Goal: Check status: Check status

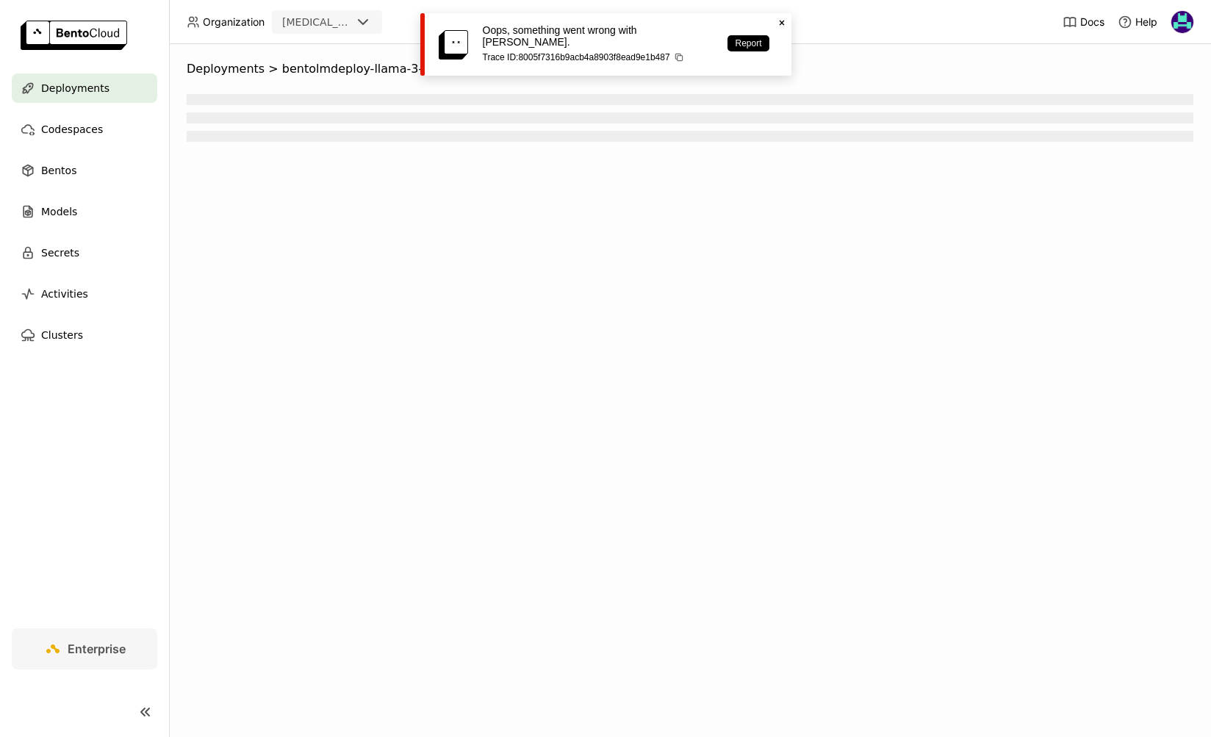
click at [101, 86] on span "Deployments" at bounding box center [75, 88] width 68 height 18
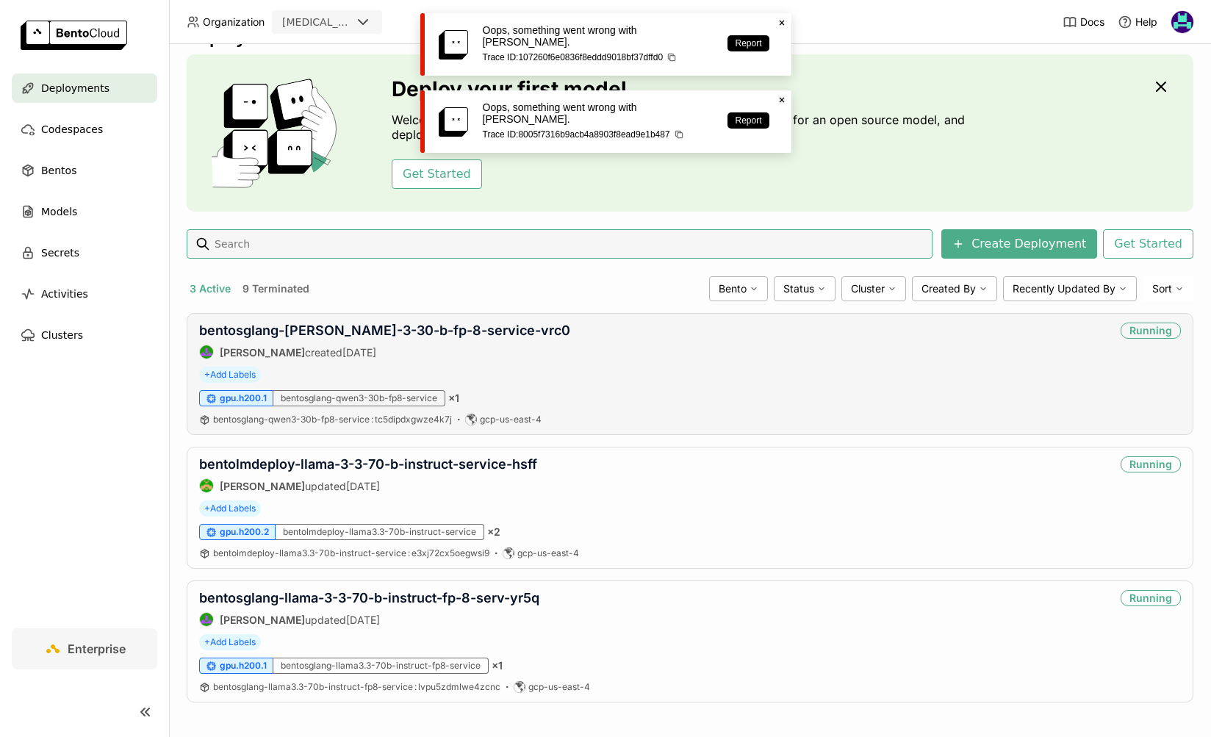
scroll to position [40, 0]
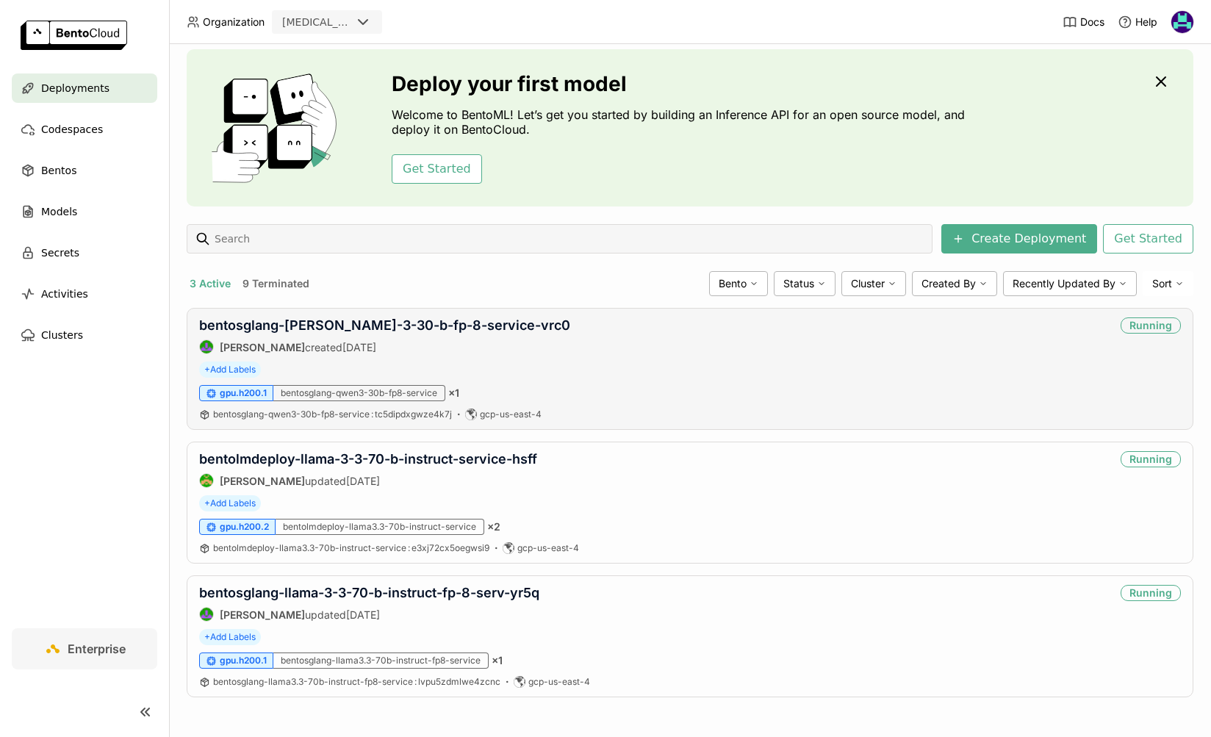
click at [342, 334] on div "bentosglang-qwen-3-30-b-fp-8-service-vrc0 Shenyang Zhao created 4 days ago" at bounding box center [384, 335] width 371 height 37
click at [349, 327] on link "bentosglang-qwen-3-30-b-fp-8-service-vrc0" at bounding box center [384, 324] width 371 height 15
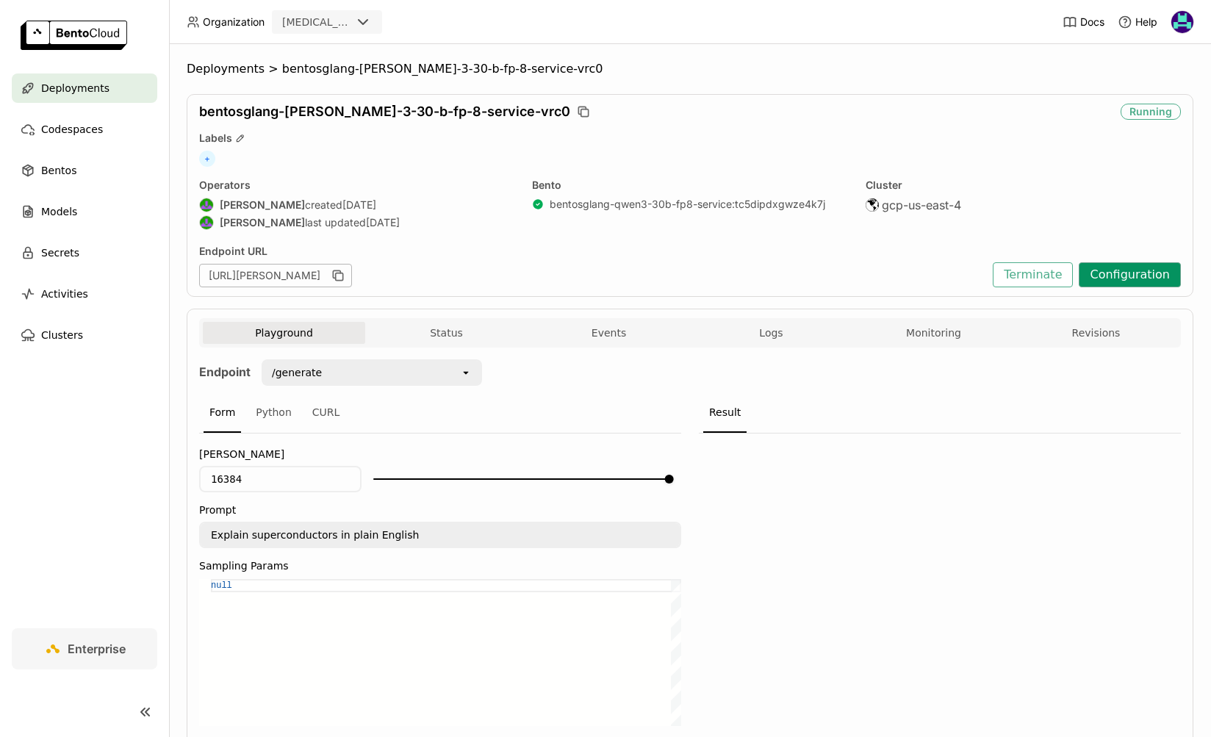
click at [1123, 277] on button "Configuration" at bounding box center [1130, 274] width 102 height 25
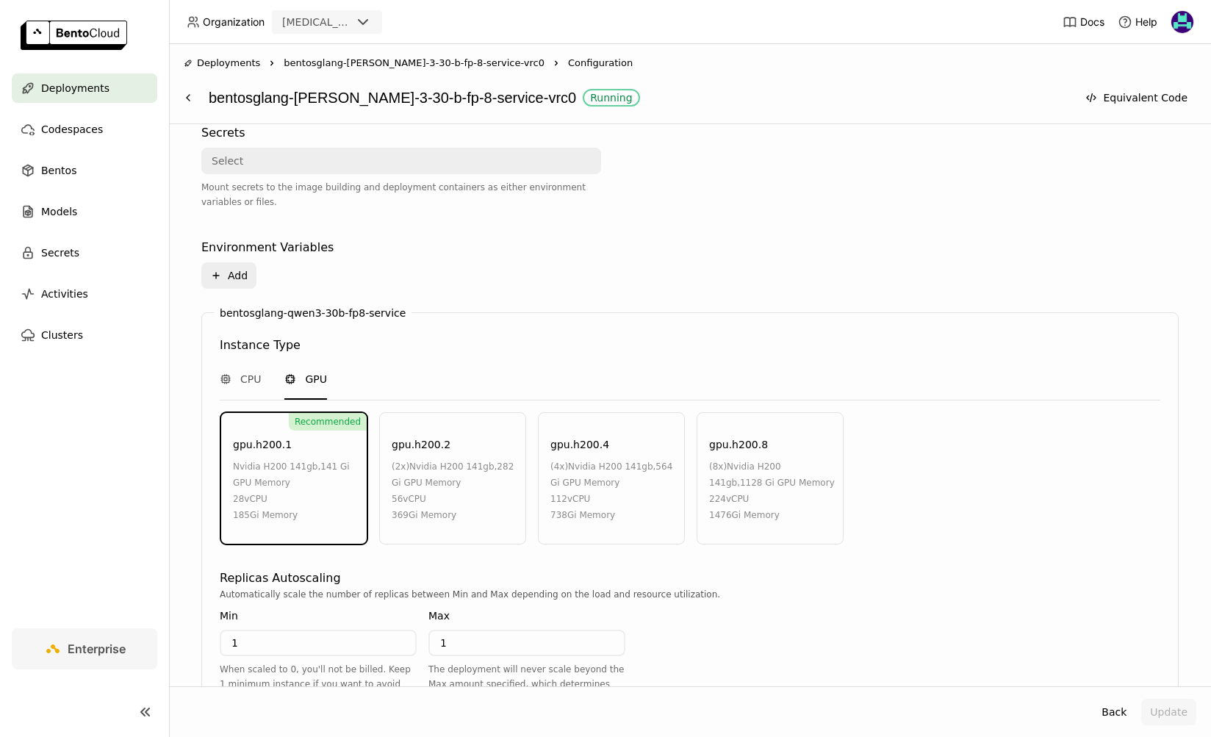
scroll to position [412, 0]
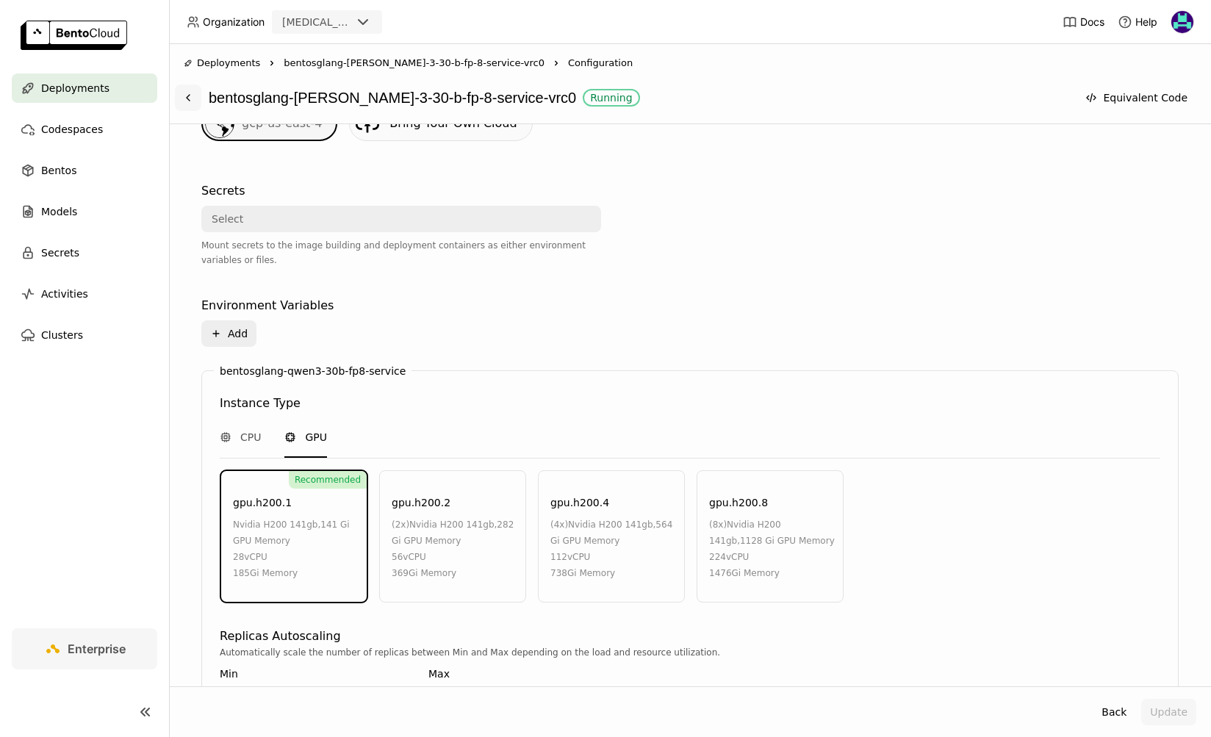
click at [187, 98] on icon at bounding box center [188, 98] width 12 height 12
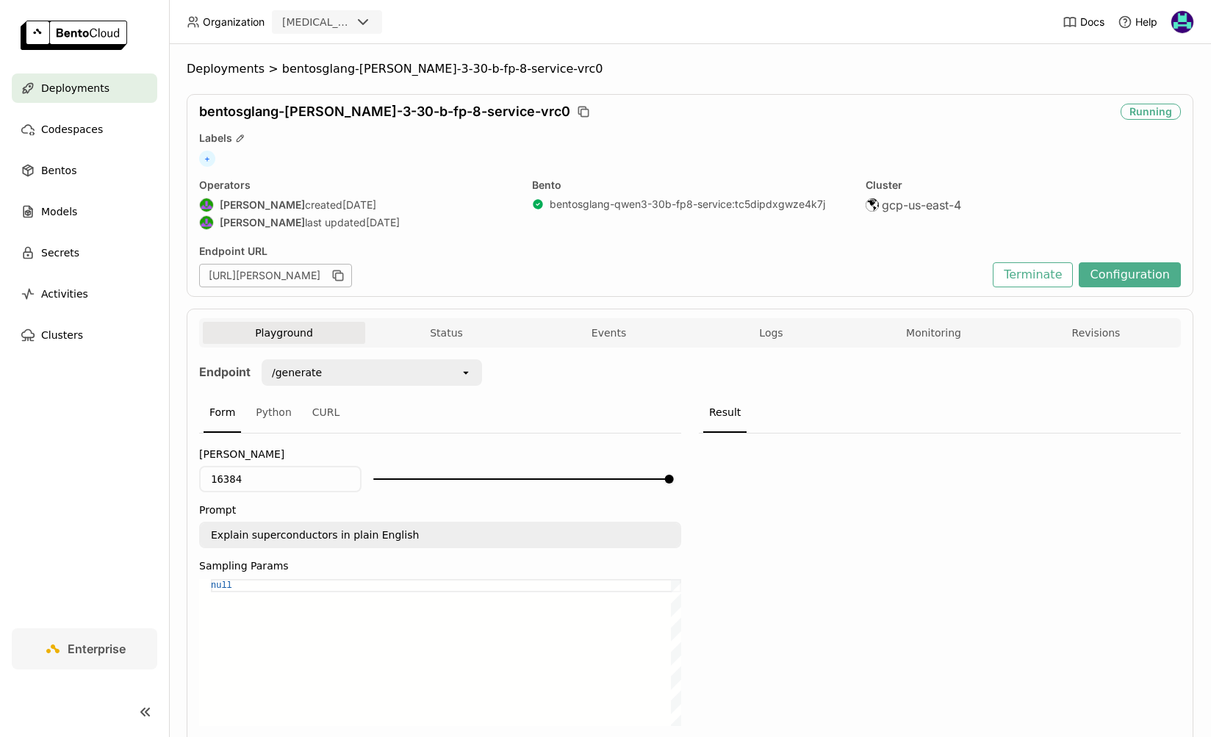
click at [104, 77] on div "Deployments" at bounding box center [85, 87] width 146 height 29
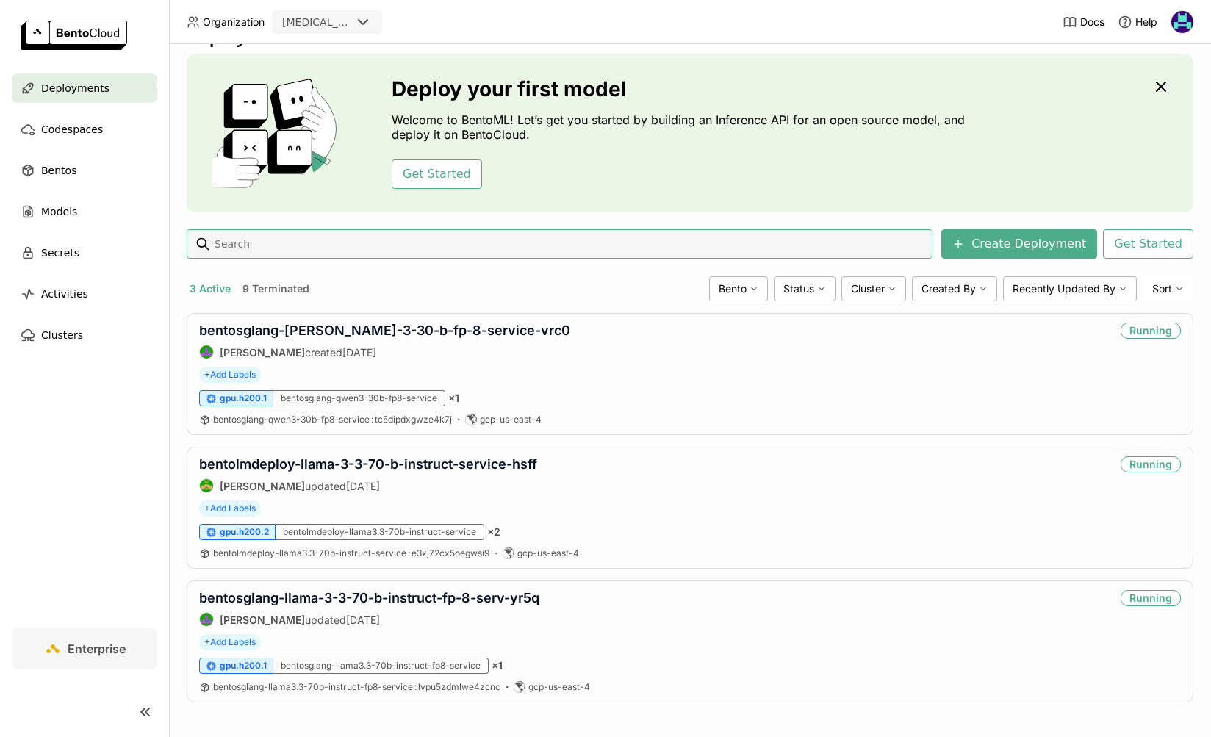
scroll to position [40, 0]
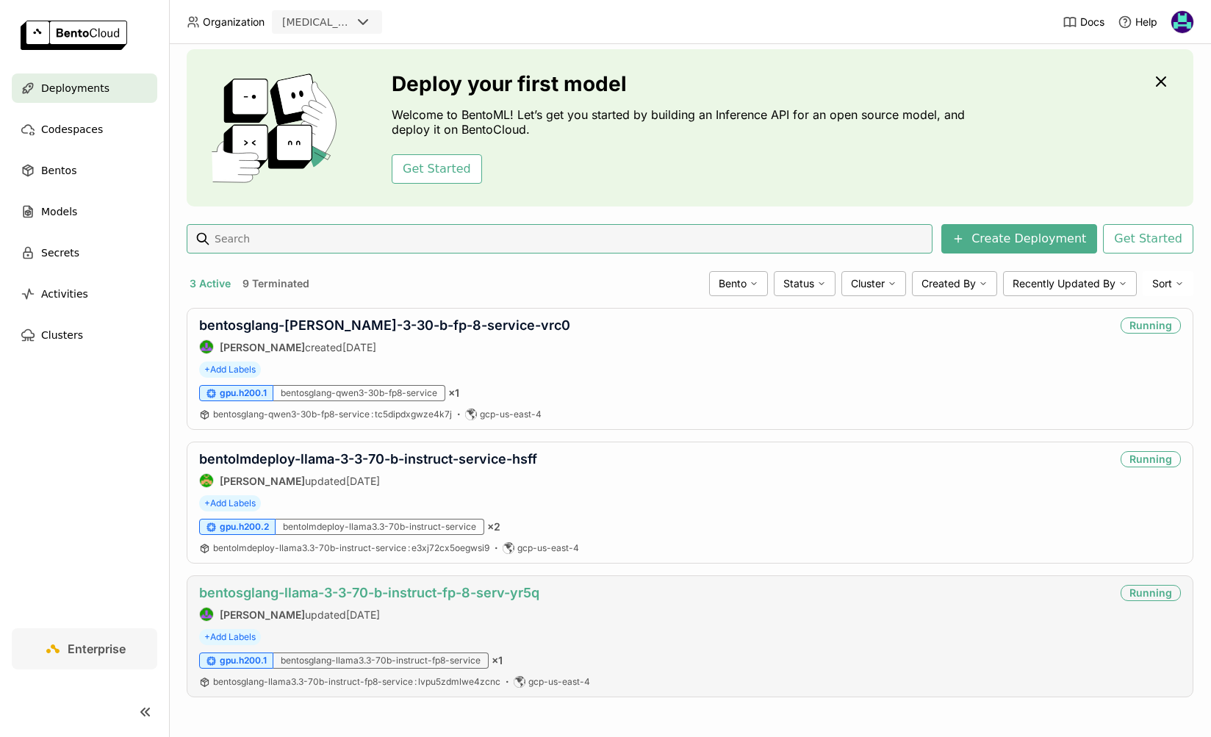
click at [459, 597] on link "bentosglang-llama-3-3-70-b-instruct-fp-8-serv-yr5q" at bounding box center [369, 592] width 340 height 15
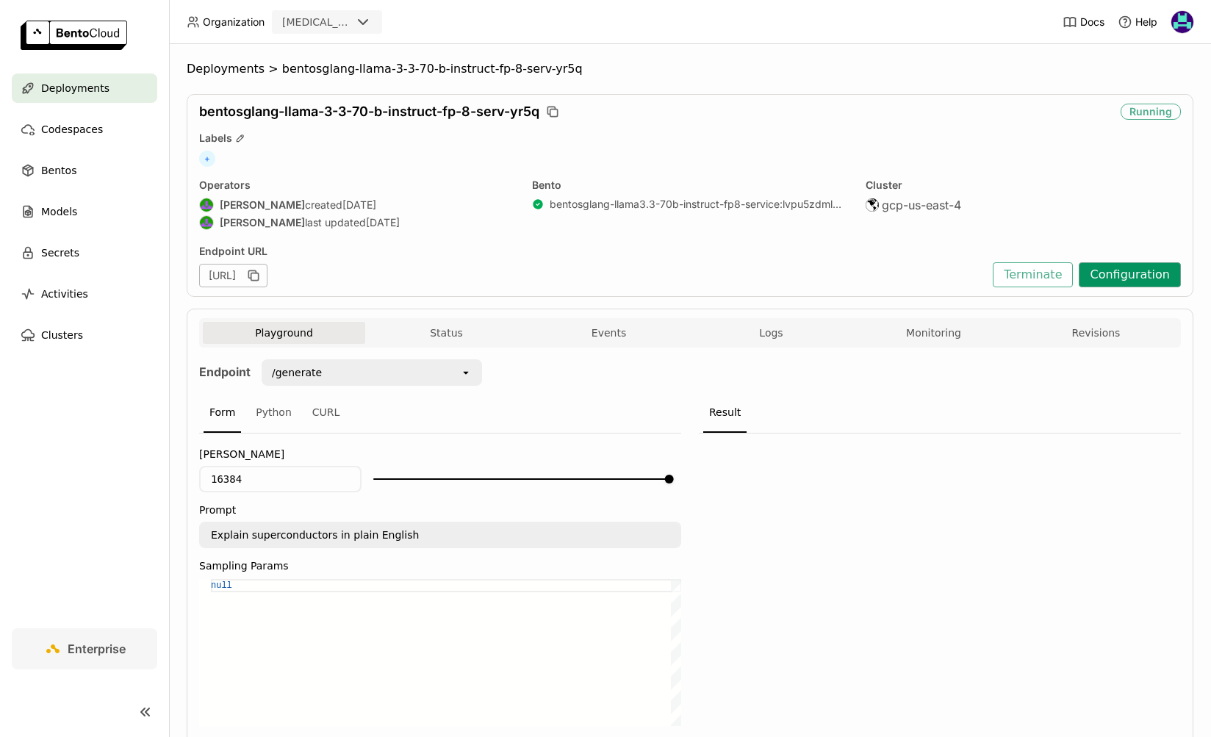
click at [1129, 278] on button "Configuration" at bounding box center [1130, 274] width 102 height 25
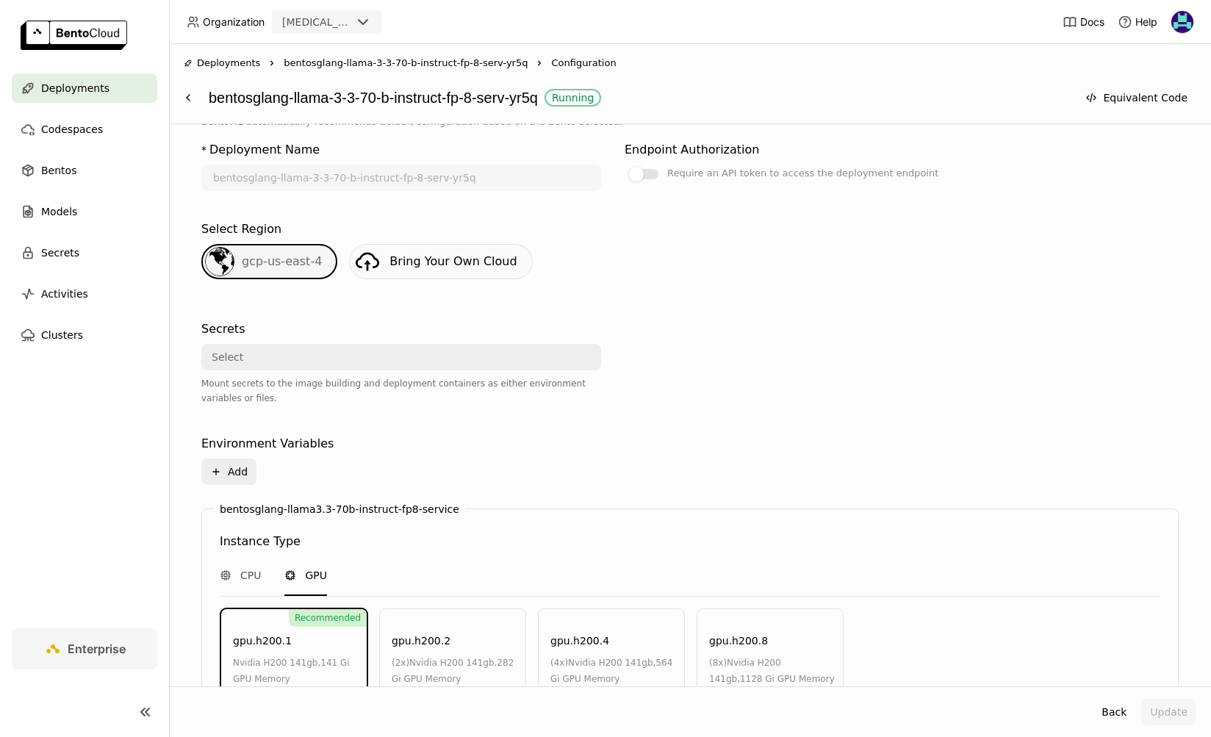
scroll to position [95, 0]
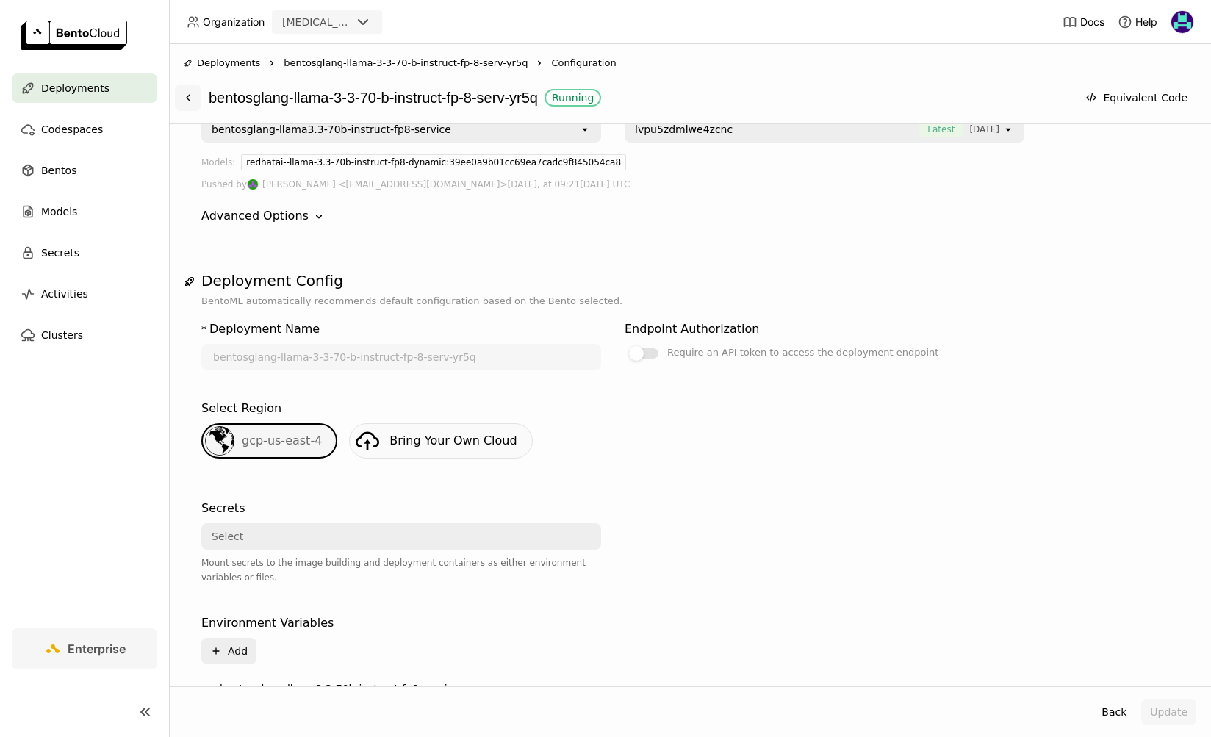
click at [190, 96] on icon at bounding box center [188, 98] width 12 height 12
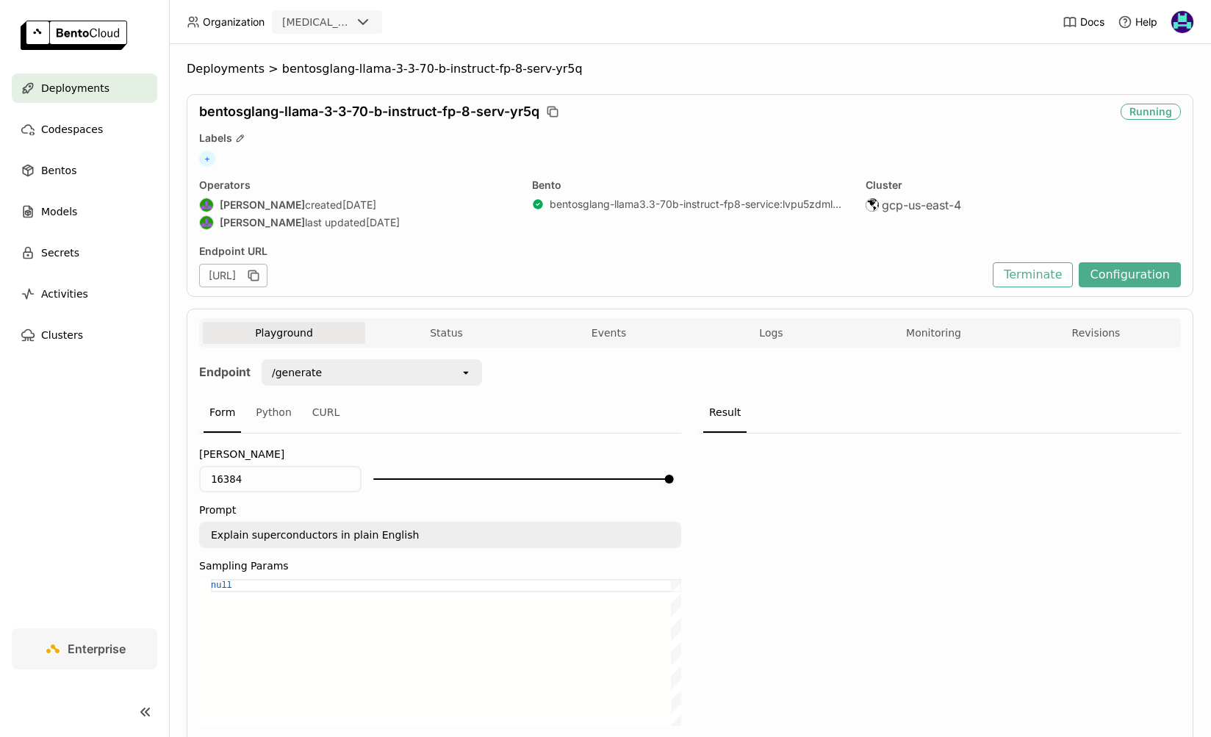
click at [108, 88] on div "Deployments" at bounding box center [85, 87] width 146 height 29
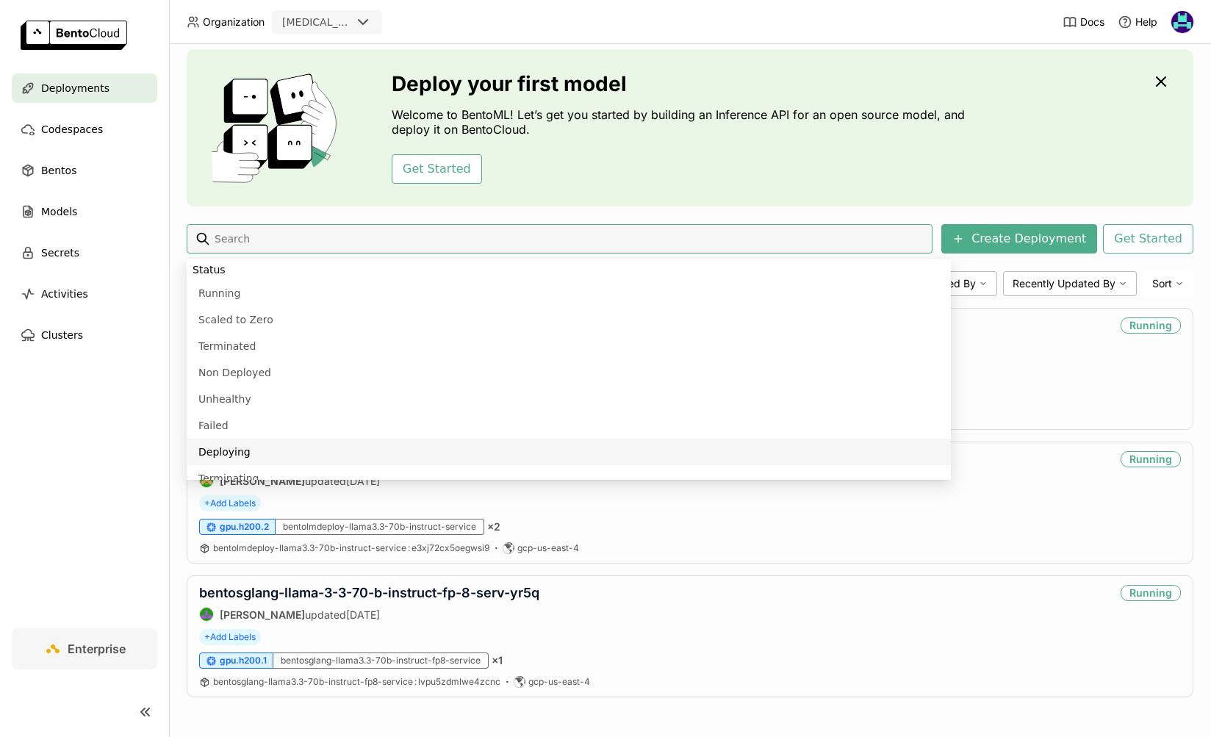
click at [85, 446] on nav "Deployments Codespaces Bentos Models Secrets Activities Clusters" at bounding box center [84, 350] width 169 height 555
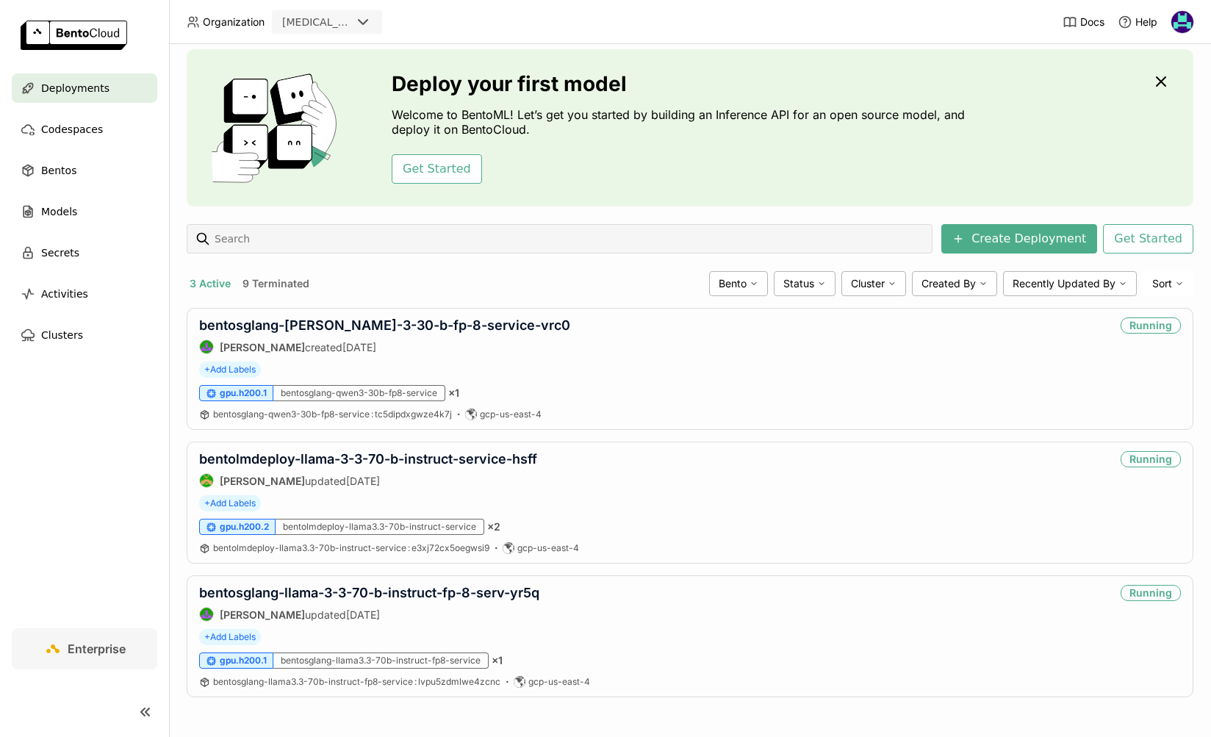
click at [284, 284] on button "9 Terminated" at bounding box center [276, 283] width 73 height 19
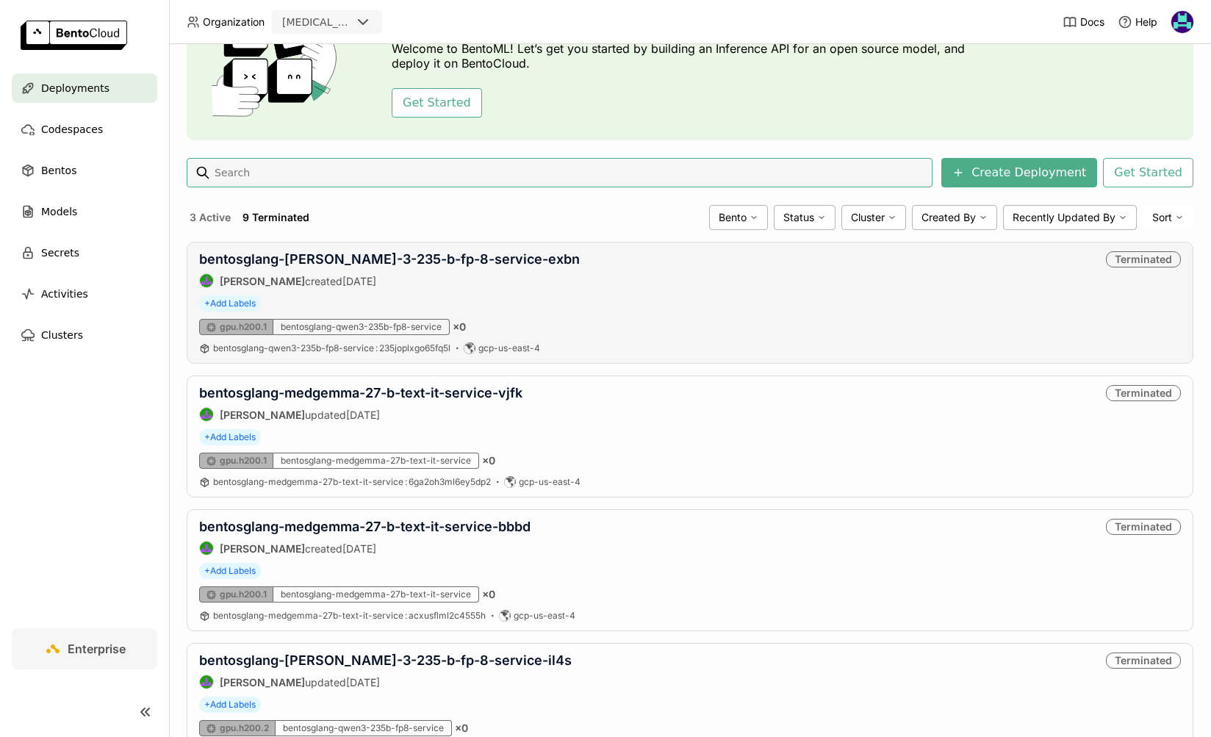
scroll to position [109, 0]
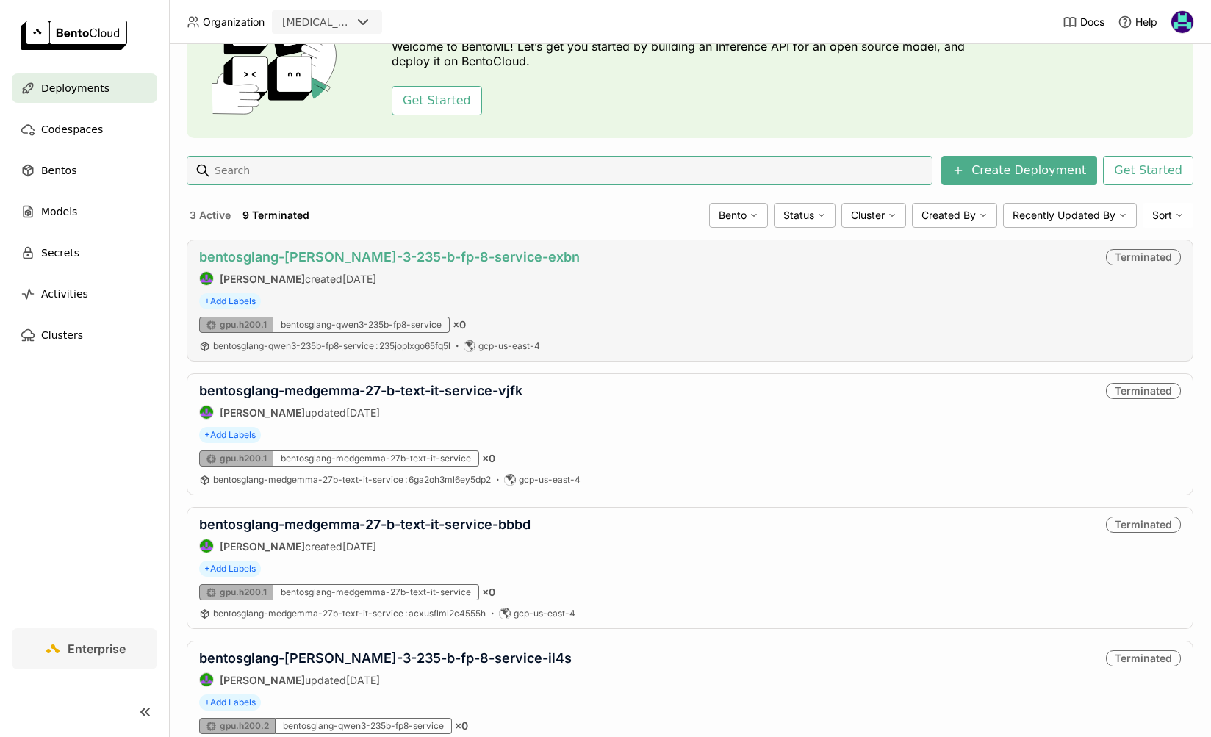
click at [488, 256] on link "bentosglang-qwen-3-235-b-fp-8-service-exbn" at bounding box center [389, 256] width 381 height 15
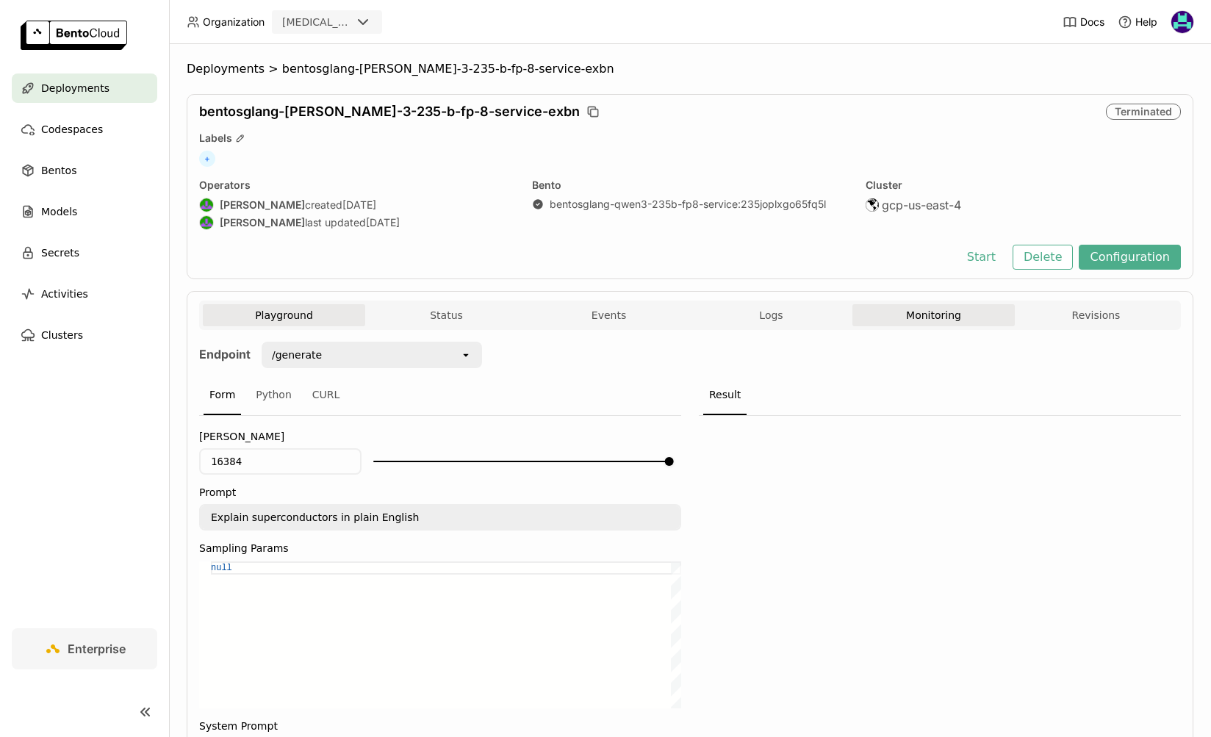
click at [941, 315] on button "Monitoring" at bounding box center [933, 315] width 162 height 22
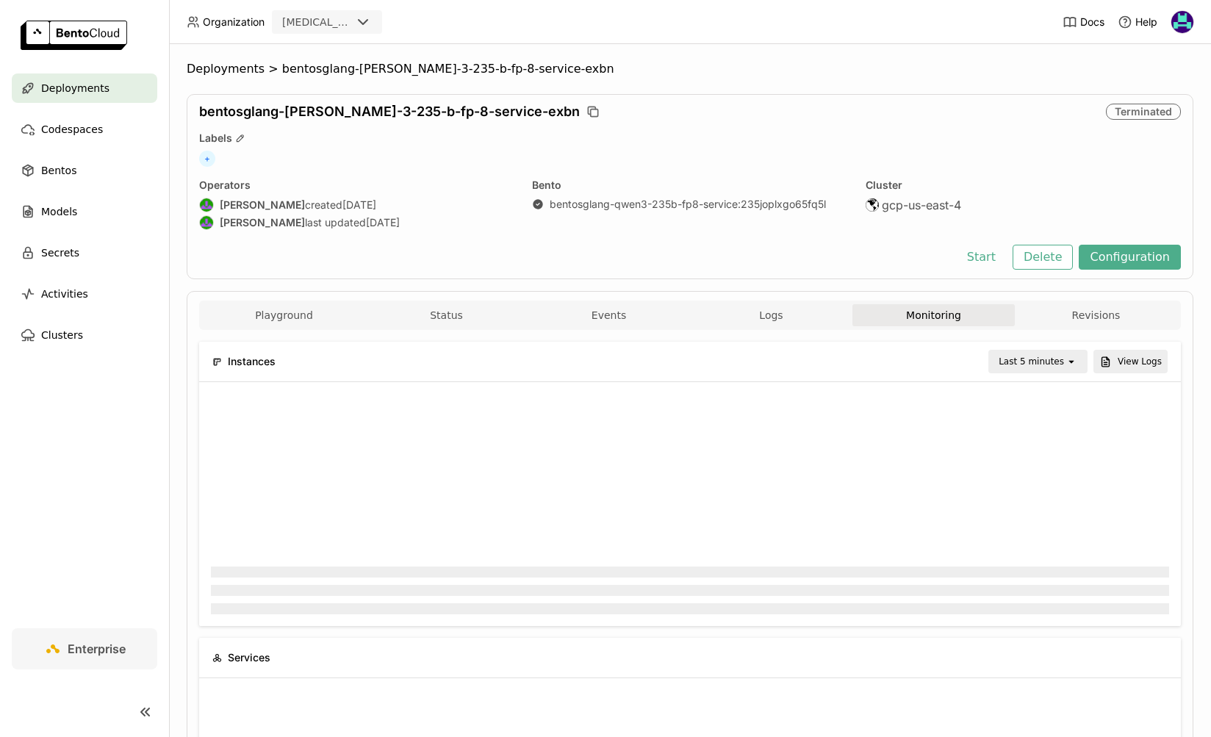
click at [1044, 363] on div "Last 5 minutes" at bounding box center [1031, 361] width 65 height 15
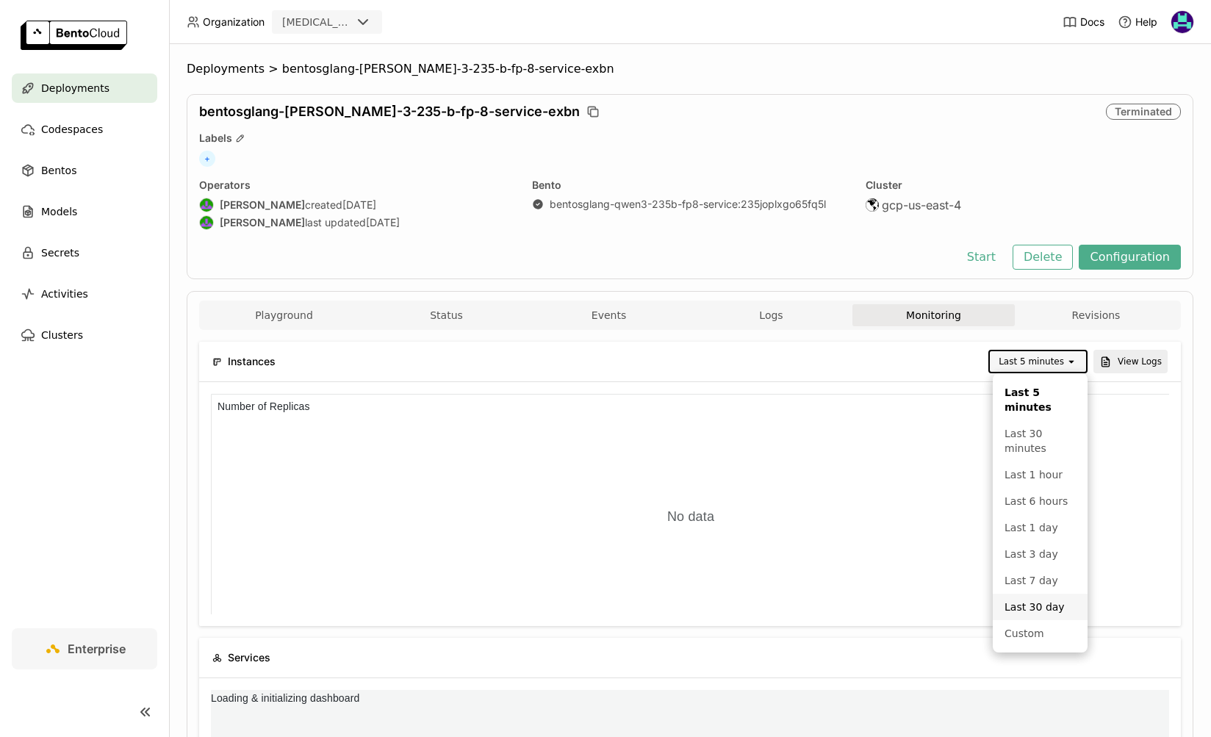
scroll to position [220, 478]
click at [1047, 594] on li "Last 30 day" at bounding box center [1040, 607] width 95 height 26
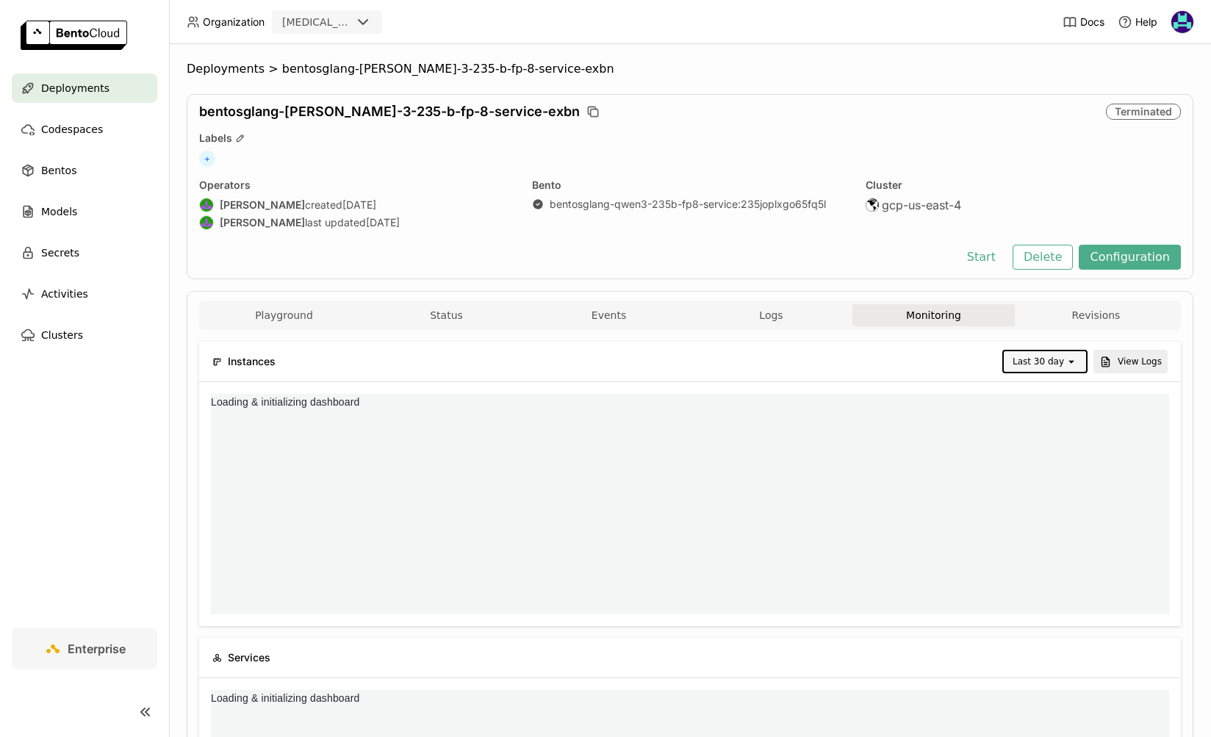
scroll to position [0, 0]
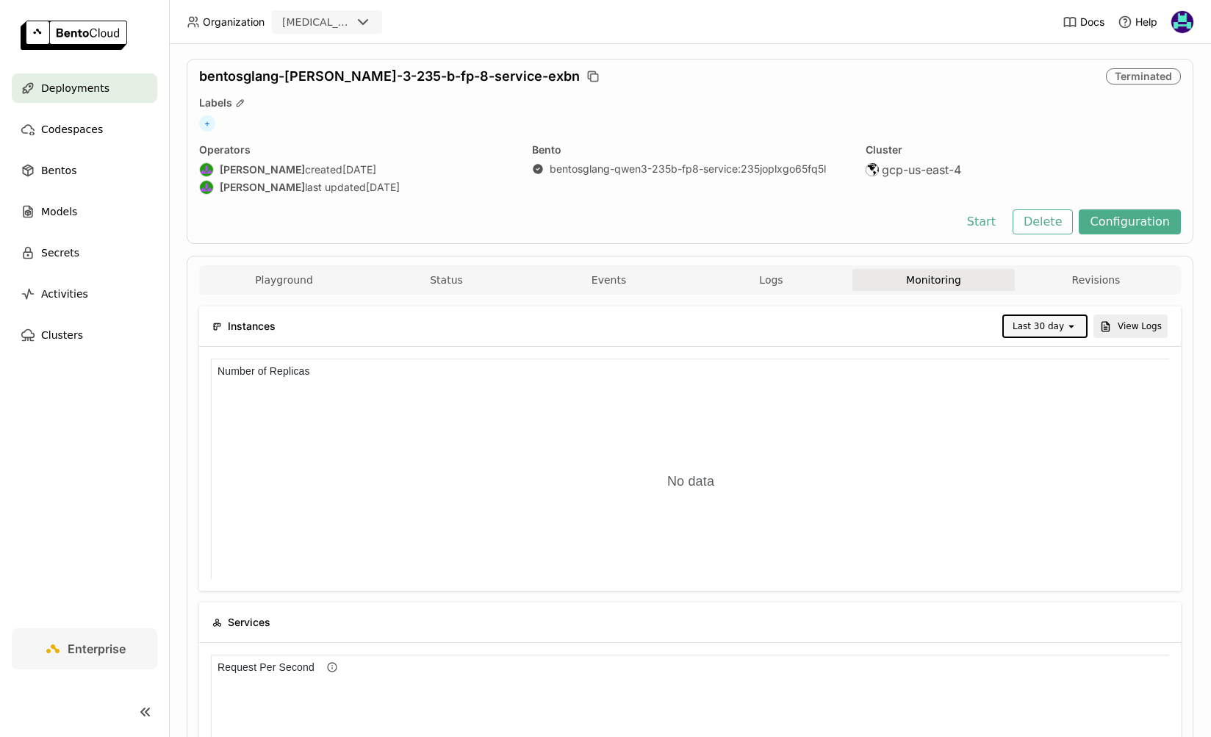
click at [1053, 328] on div "Last 30 day" at bounding box center [1038, 326] width 51 height 15
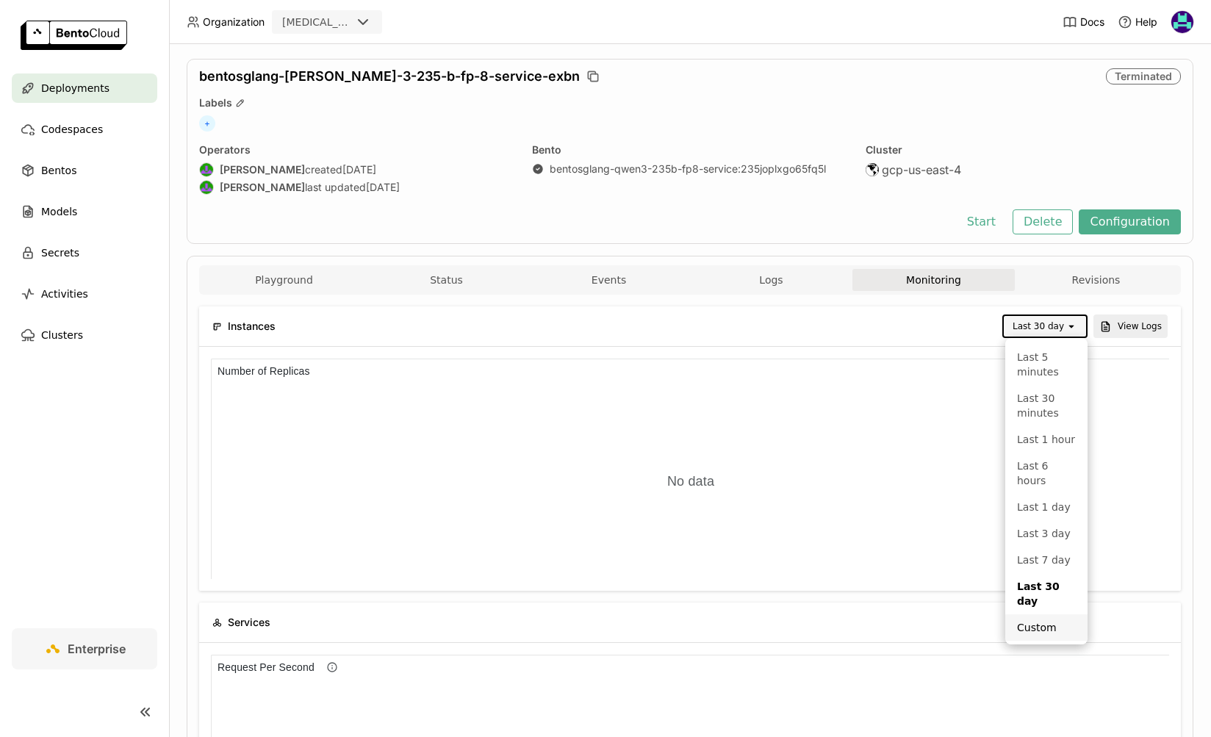
click at [1037, 624] on div "Custom" at bounding box center [1046, 627] width 59 height 15
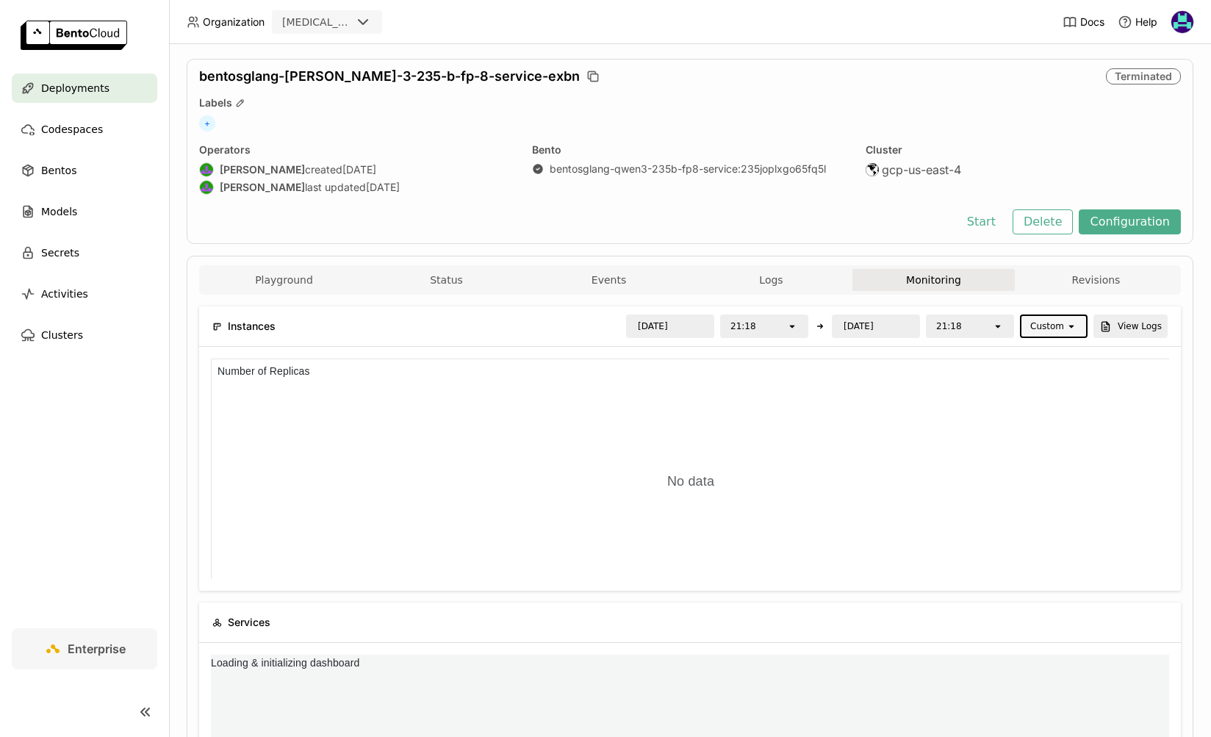
click at [669, 326] on input "2025/07/16" at bounding box center [670, 326] width 85 height 21
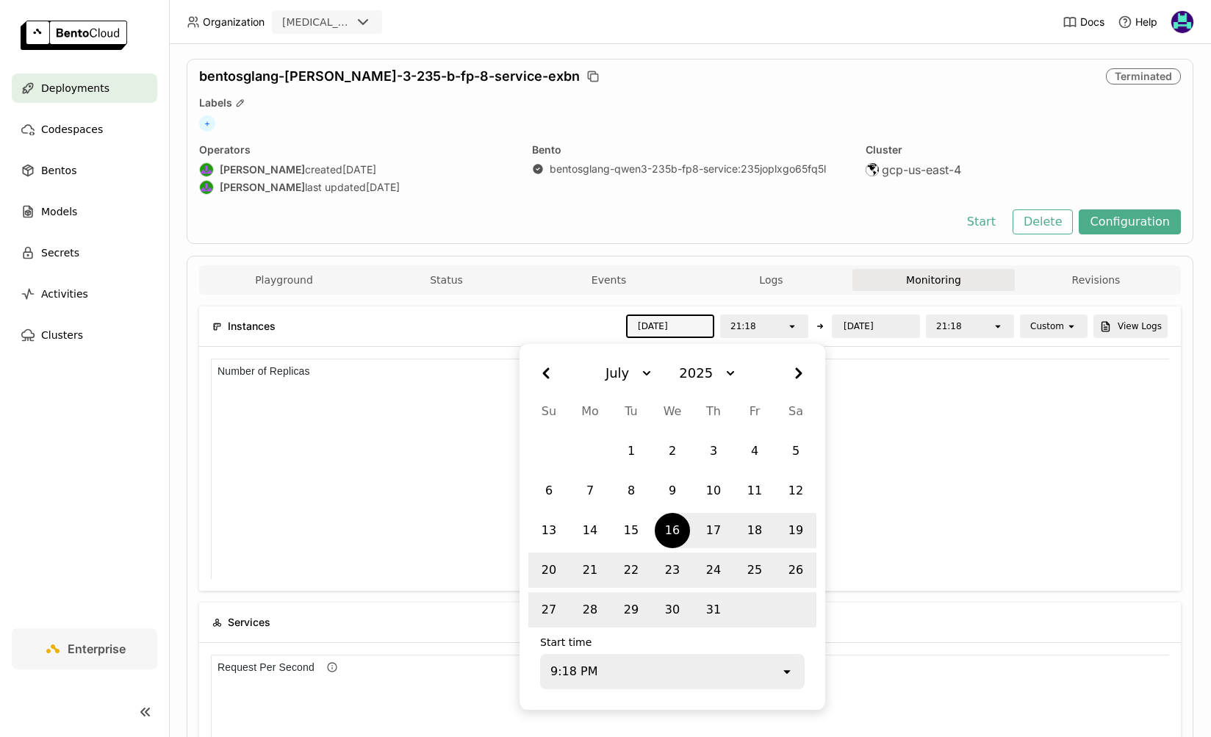
click at [643, 371] on icon "Month, July" at bounding box center [647, 373] width 18 height 18
click at [625, 549] on li "June" at bounding box center [633, 551] width 80 height 26
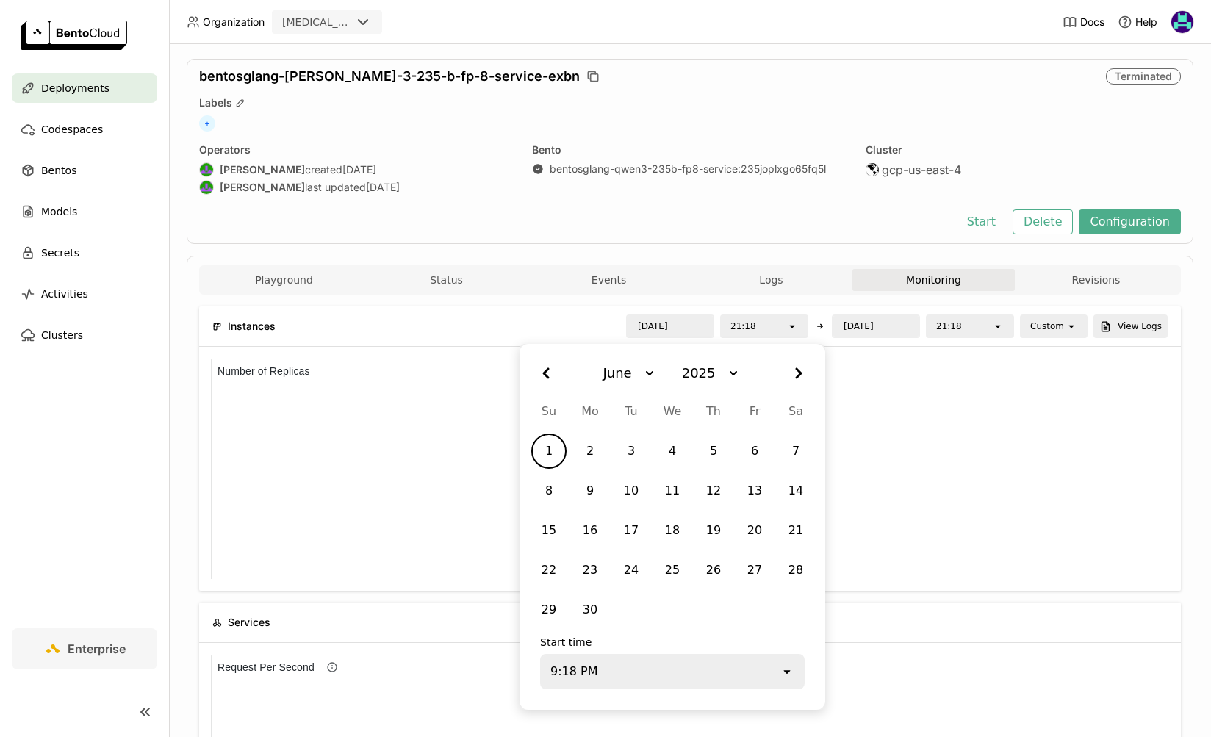
click at [558, 445] on div "1" at bounding box center [548, 451] width 29 height 26
type input "2025/06/01"
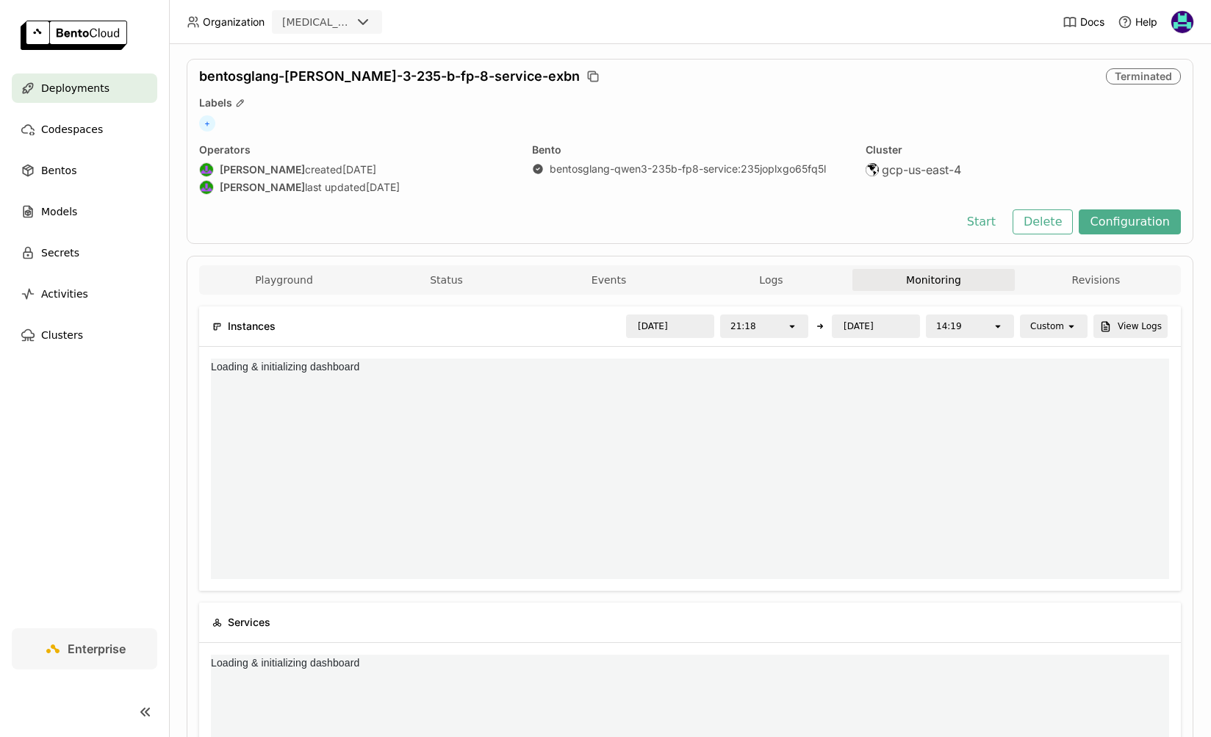
click at [860, 220] on div "Start Delete Configuration" at bounding box center [690, 221] width 982 height 25
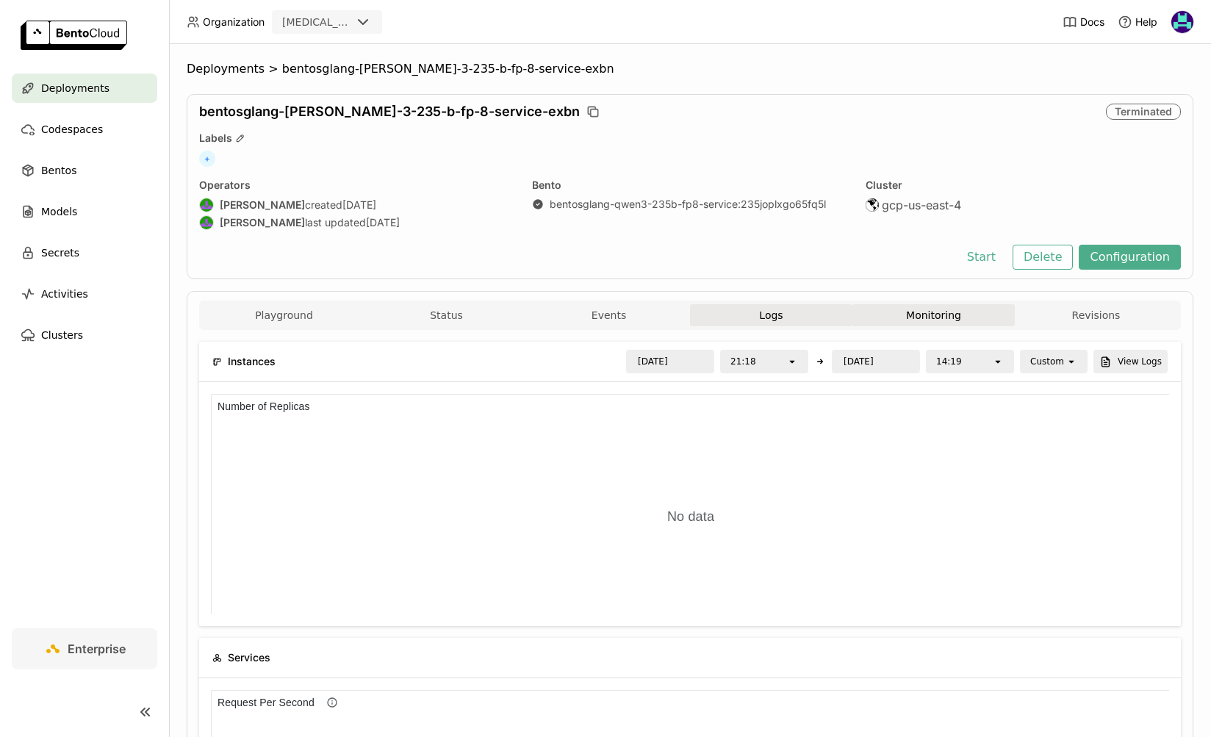
click at [788, 314] on button "Logs" at bounding box center [771, 315] width 162 height 22
click at [47, 90] on span "Deployments" at bounding box center [75, 88] width 68 height 18
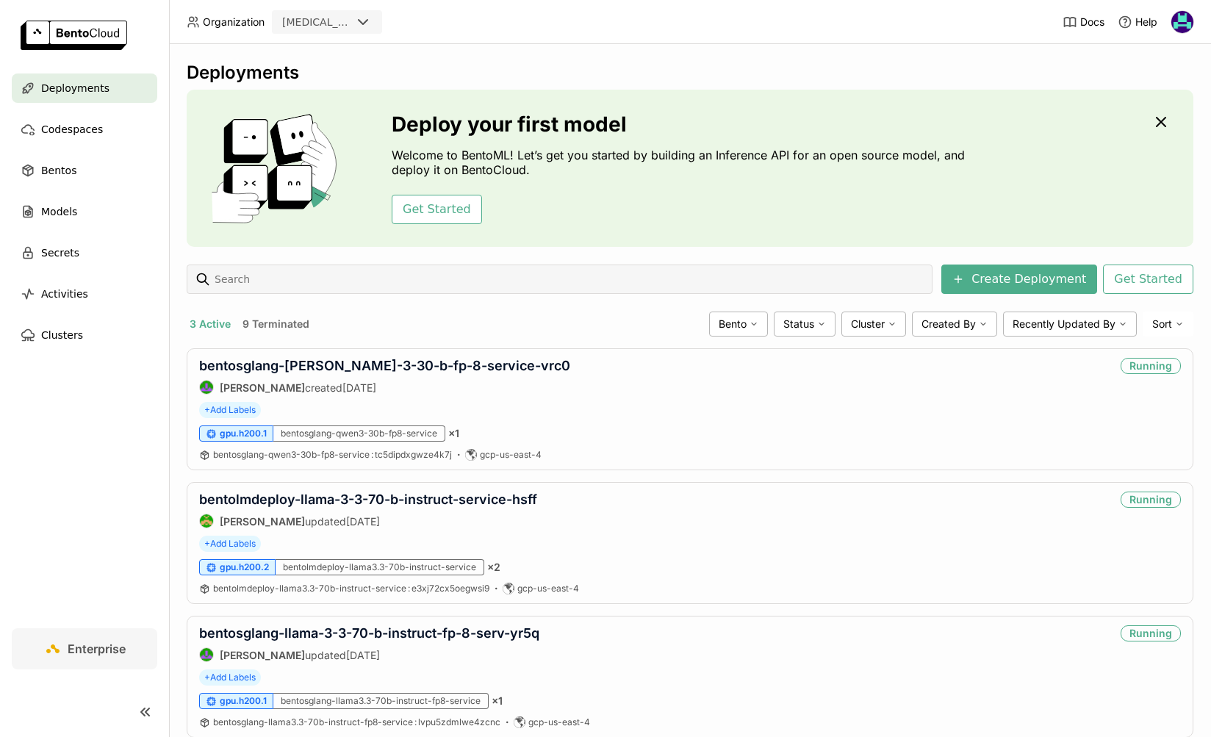
click at [284, 325] on button "9 Terminated" at bounding box center [276, 324] width 73 height 19
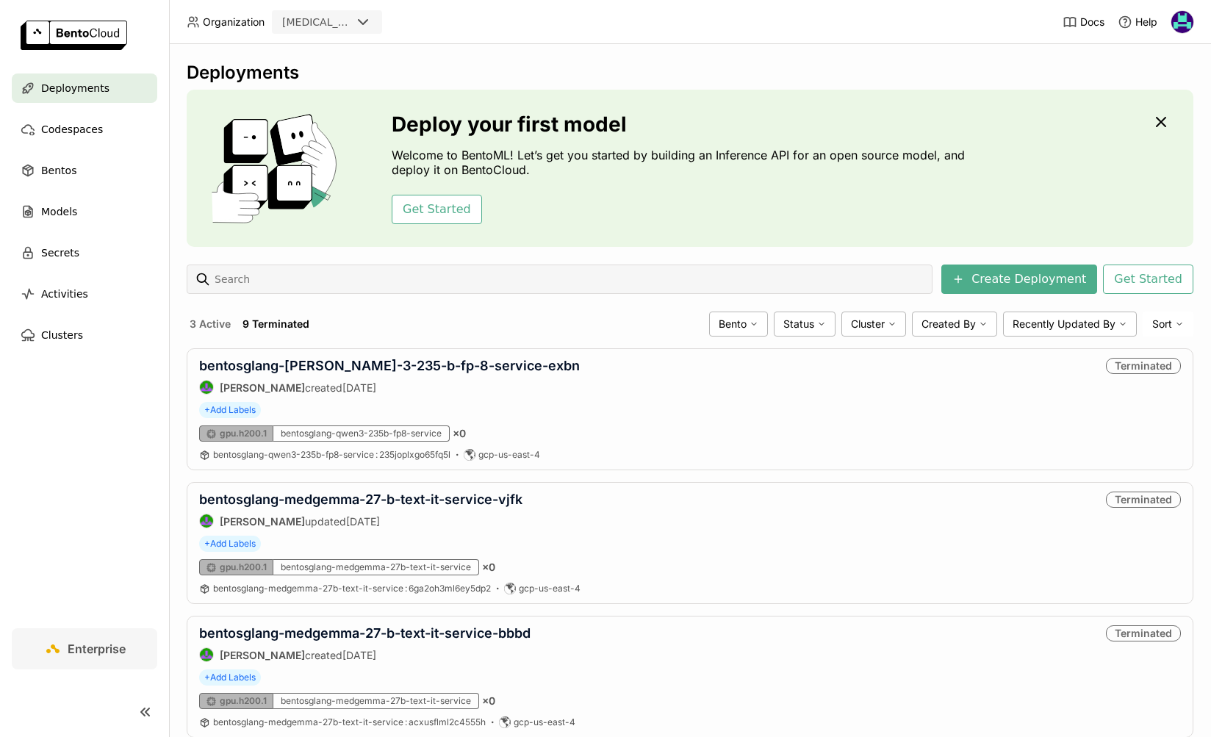
click at [214, 326] on button "3 Active" at bounding box center [210, 324] width 47 height 19
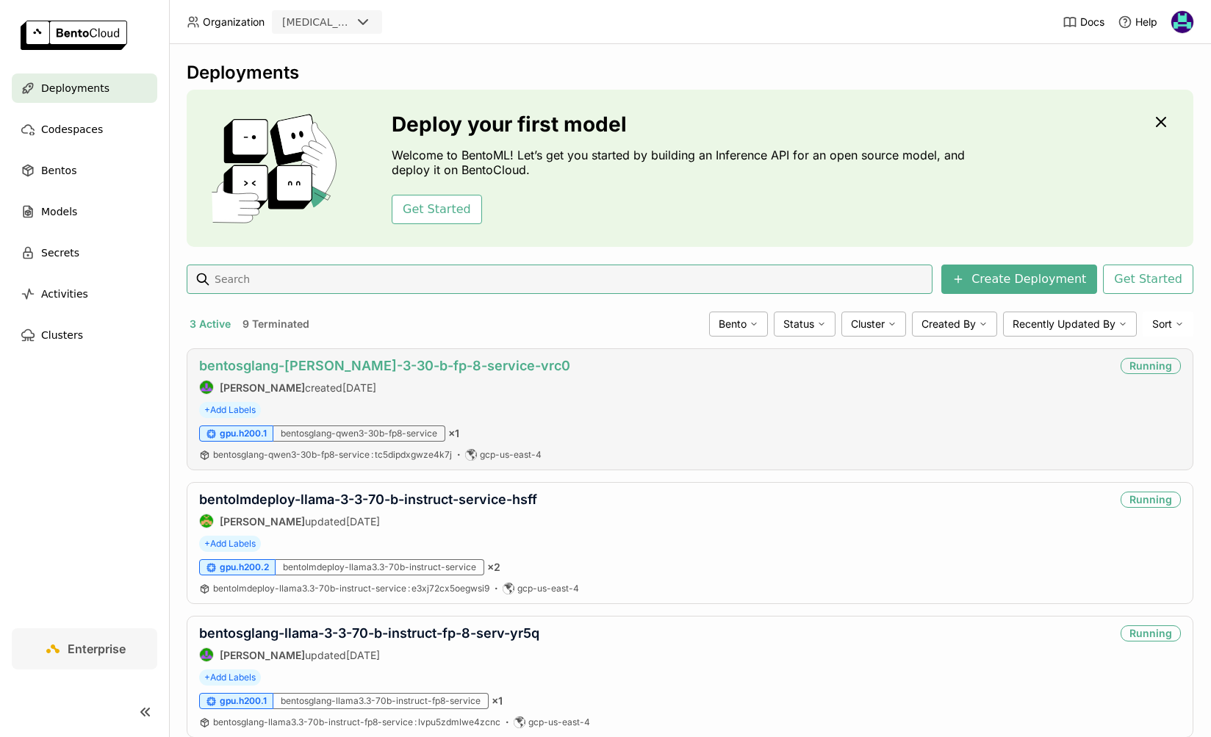
click at [366, 365] on link "bentosglang-qwen-3-30-b-fp-8-service-vrc0" at bounding box center [384, 365] width 371 height 15
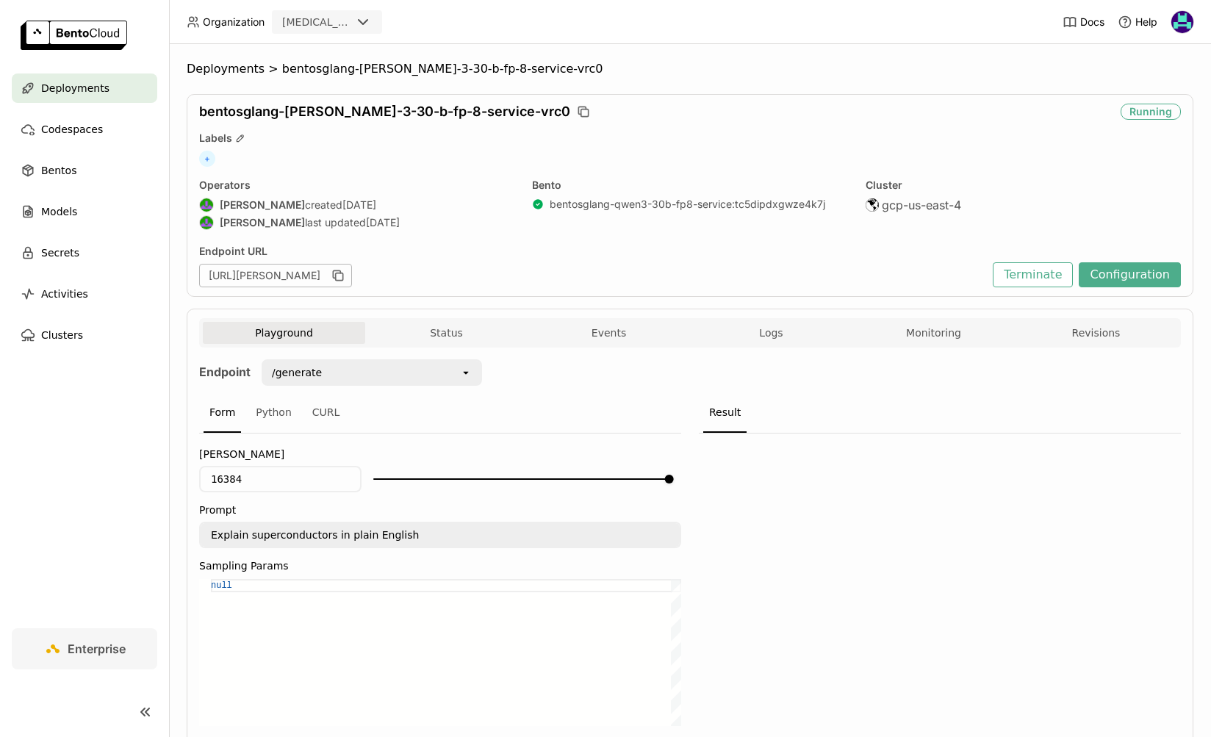
click at [352, 276] on div "https://bentosglang-qwen-3-30-b-fp-8-service-vrc0.realchar-gew4.bentoml.ai" at bounding box center [275, 276] width 153 height 24
click at [217, 55] on div "Deployments > bentosglang-qwen-3-30-b-fp-8-service-vrc0 bentosglang-qwen-3-30-b…" at bounding box center [690, 390] width 1042 height 693
click at [217, 62] on span "Deployments" at bounding box center [226, 69] width 78 height 15
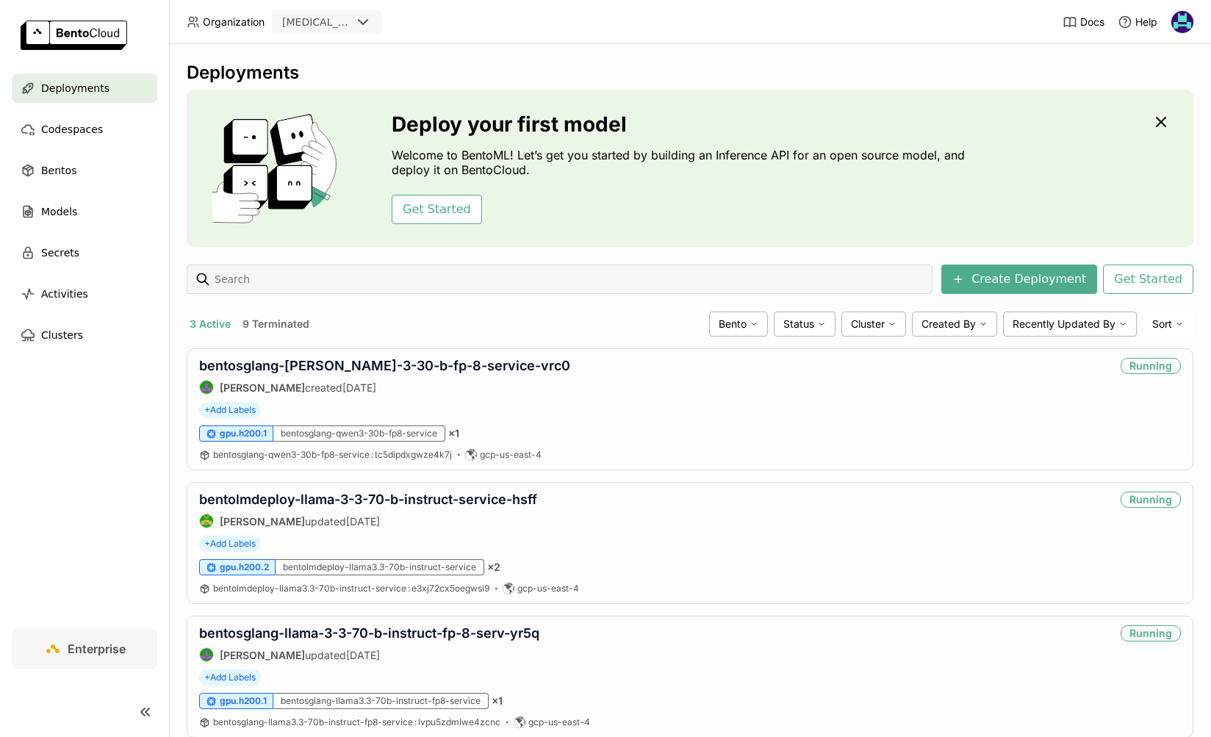
click at [281, 326] on button "9 Terminated" at bounding box center [276, 324] width 73 height 19
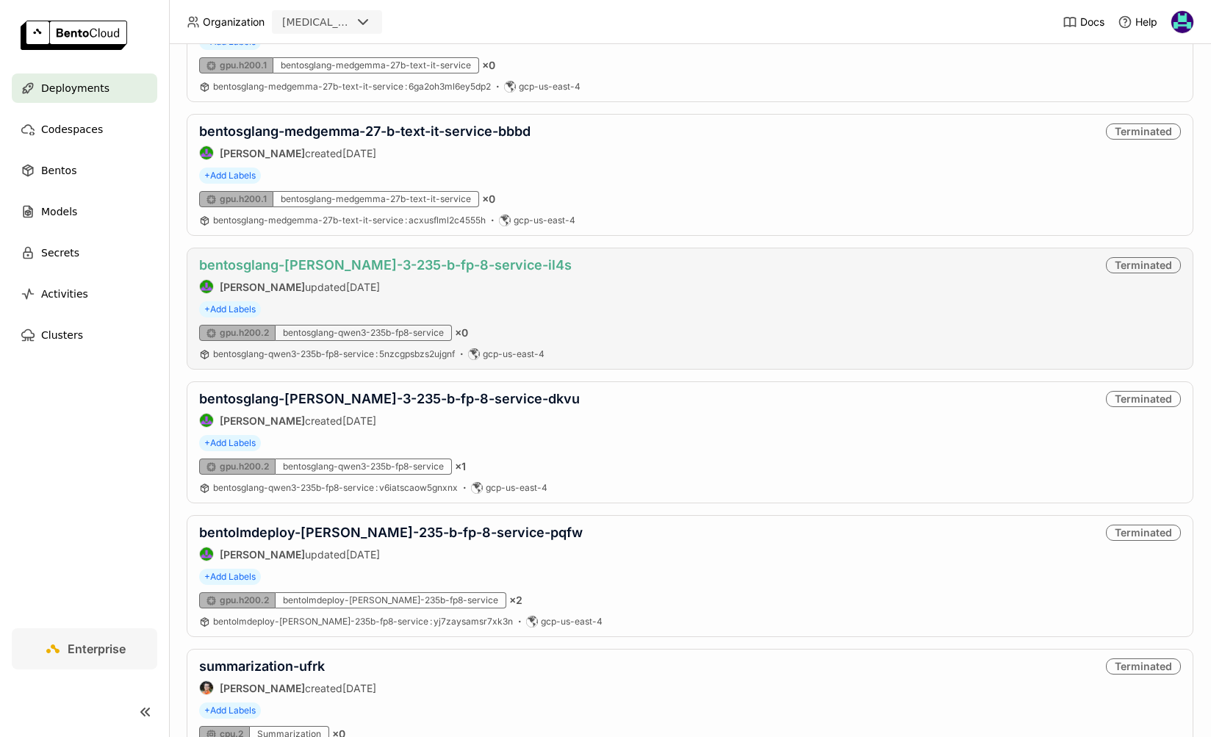
click at [467, 267] on link "bentosglang-[PERSON_NAME]-3-235-b-fp-8-service-il4s" at bounding box center [385, 264] width 373 height 15
click at [471, 395] on link "bentosglang-qwen-3-235-b-fp-8-service-dkvu" at bounding box center [389, 398] width 381 height 15
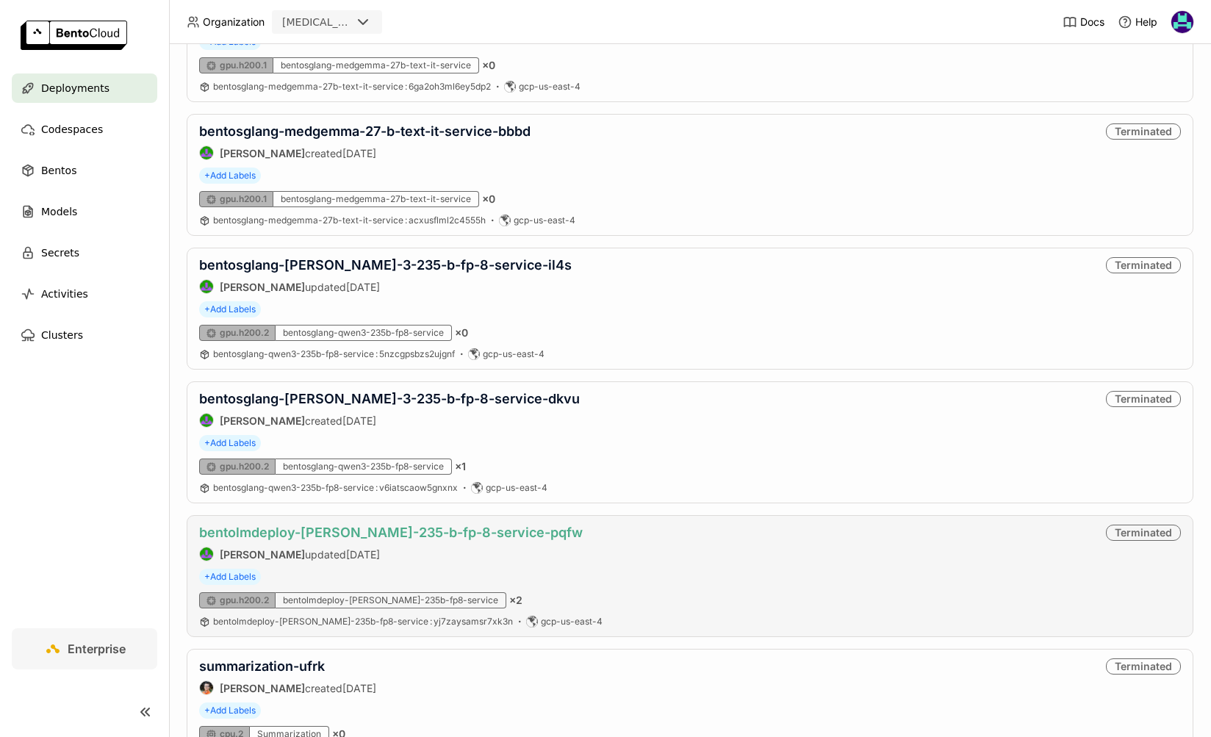
click at [481, 539] on link "bentolmdeploy-qwen-235-b-fp-8-service-pqfw" at bounding box center [391, 532] width 384 height 15
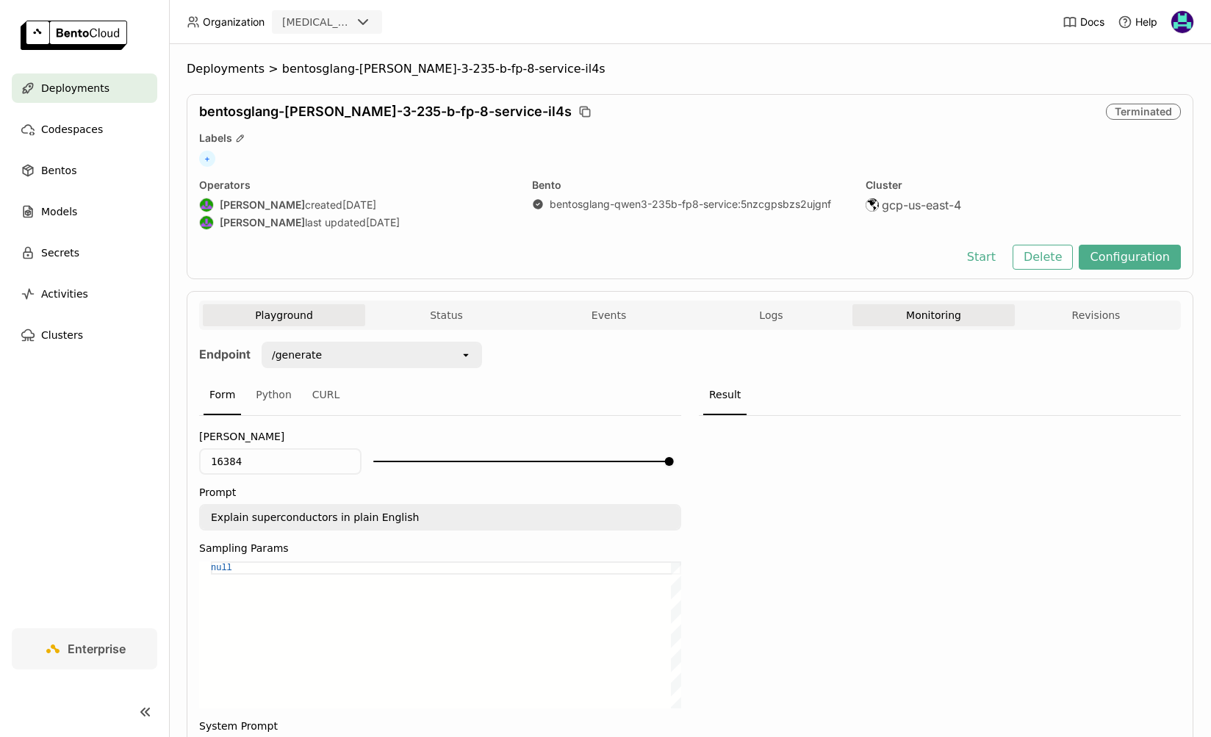
click at [954, 312] on button "Monitoring" at bounding box center [933, 315] width 162 height 22
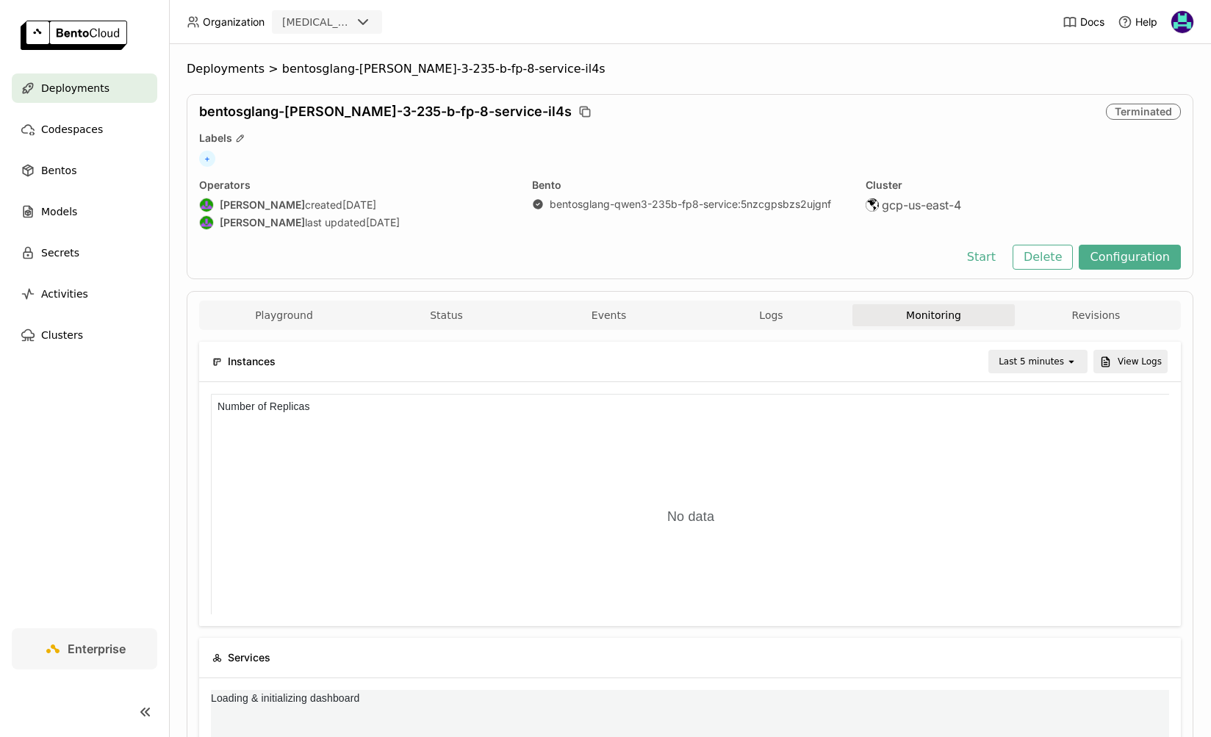
scroll to position [220, 958]
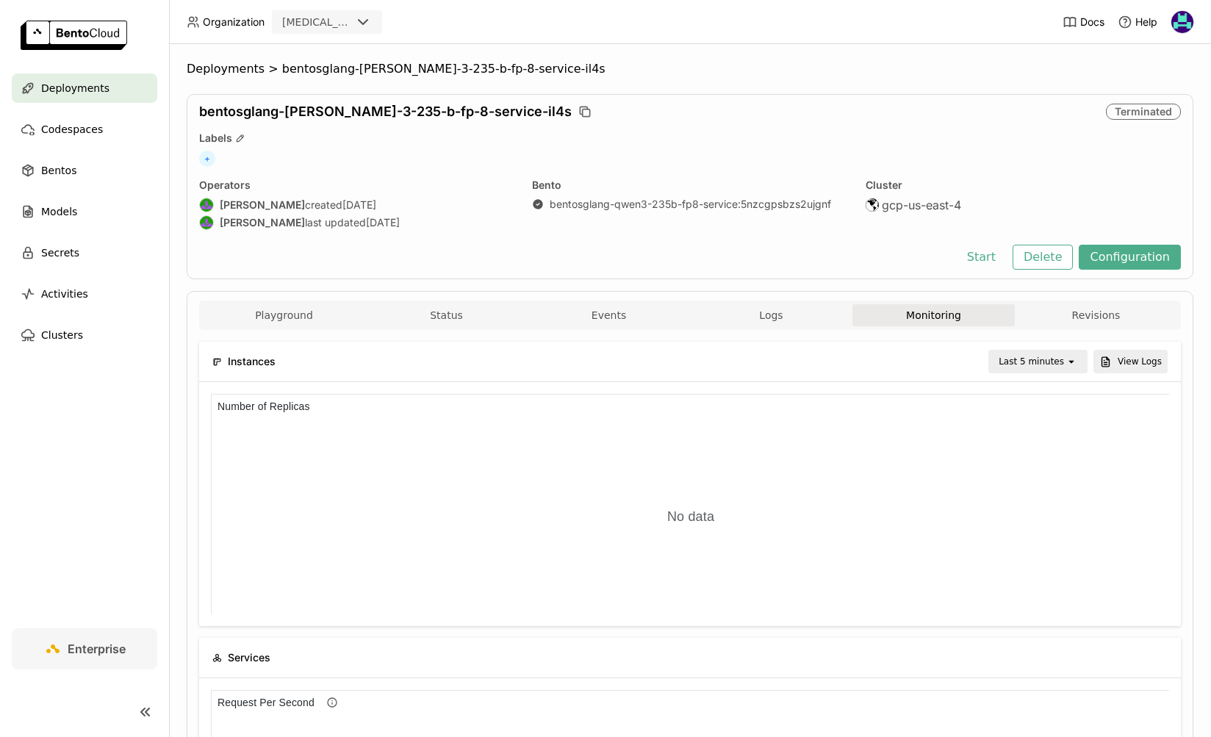
click at [1022, 362] on div "Last 5 minutes" at bounding box center [1031, 361] width 65 height 15
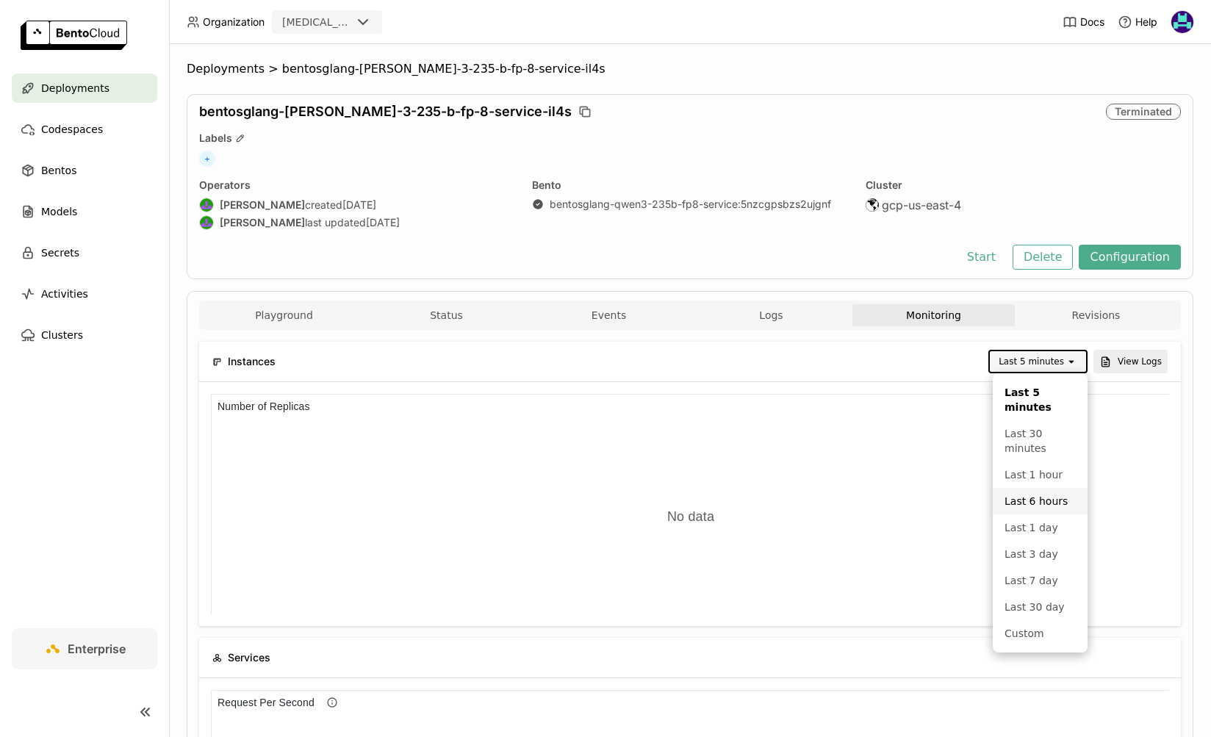
scroll to position [220, 318]
click at [1039, 606] on div "Last 30 day" at bounding box center [1040, 607] width 71 height 15
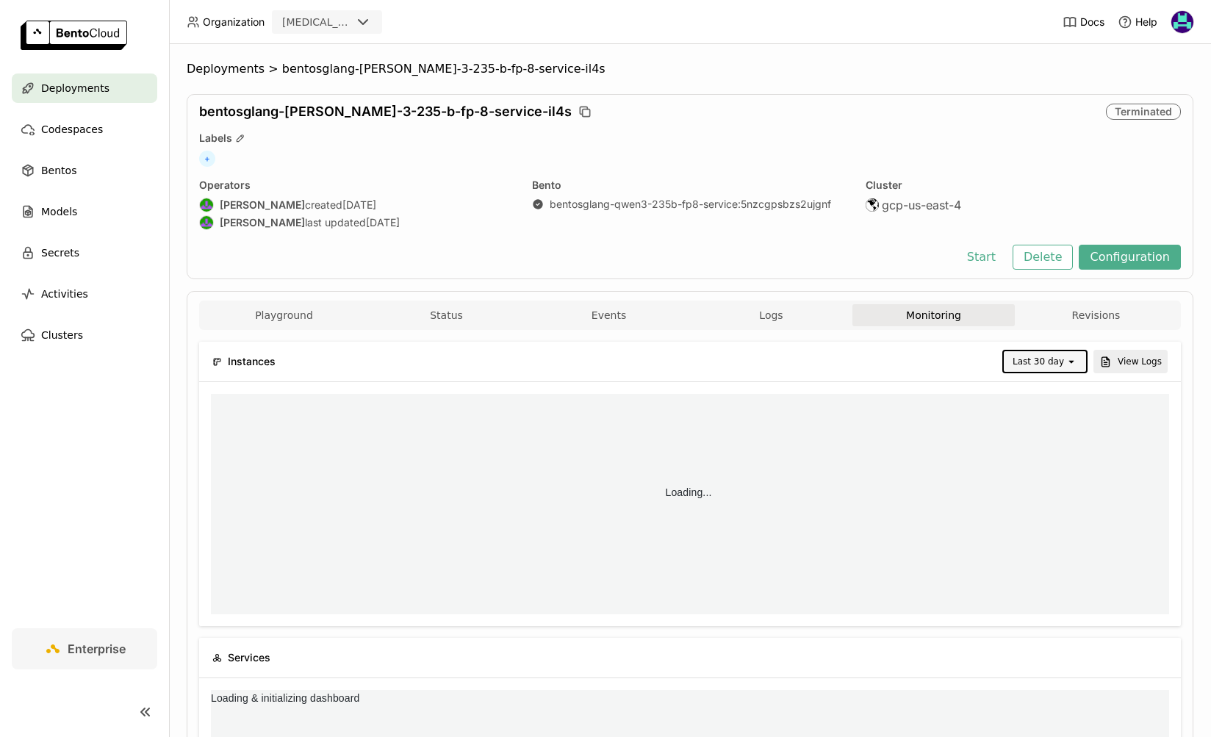
scroll to position [0, 0]
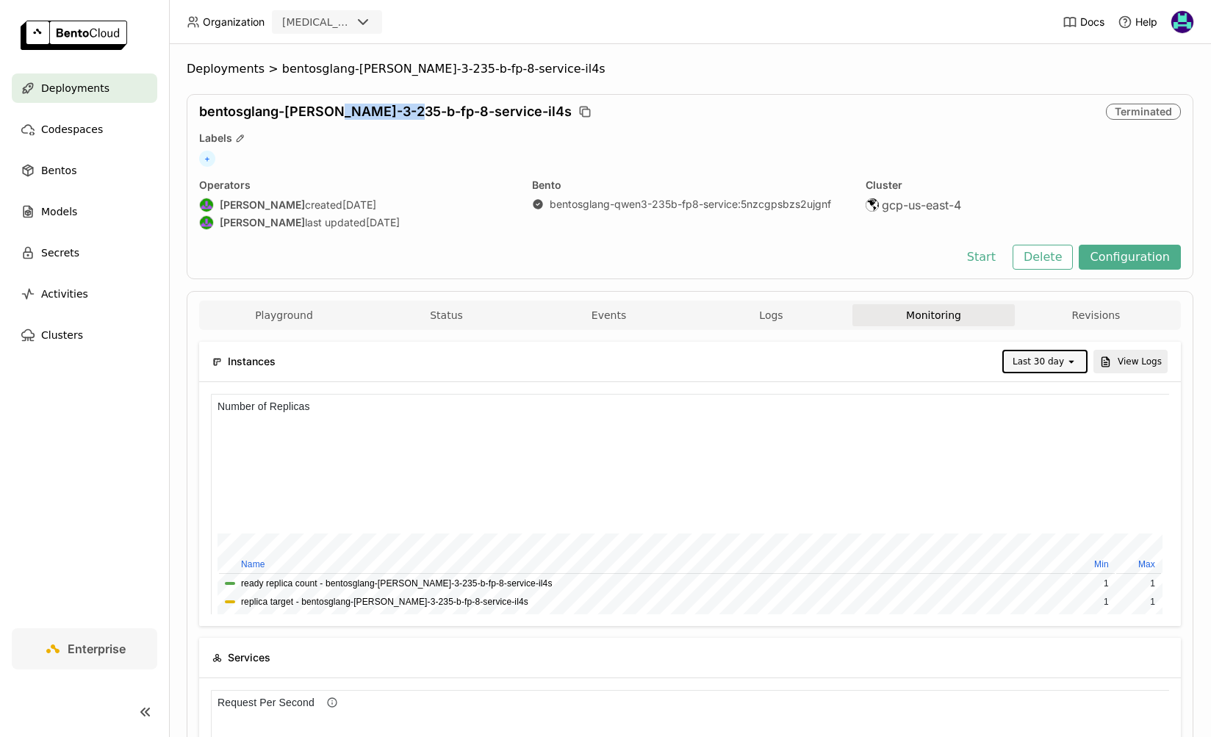
drag, startPoint x: 342, startPoint y: 112, endPoint x: 414, endPoint y: 115, distance: 71.4
click at [414, 115] on span "bentosglang-[PERSON_NAME]-3-235-b-fp-8-service-il4s" at bounding box center [385, 112] width 373 height 16
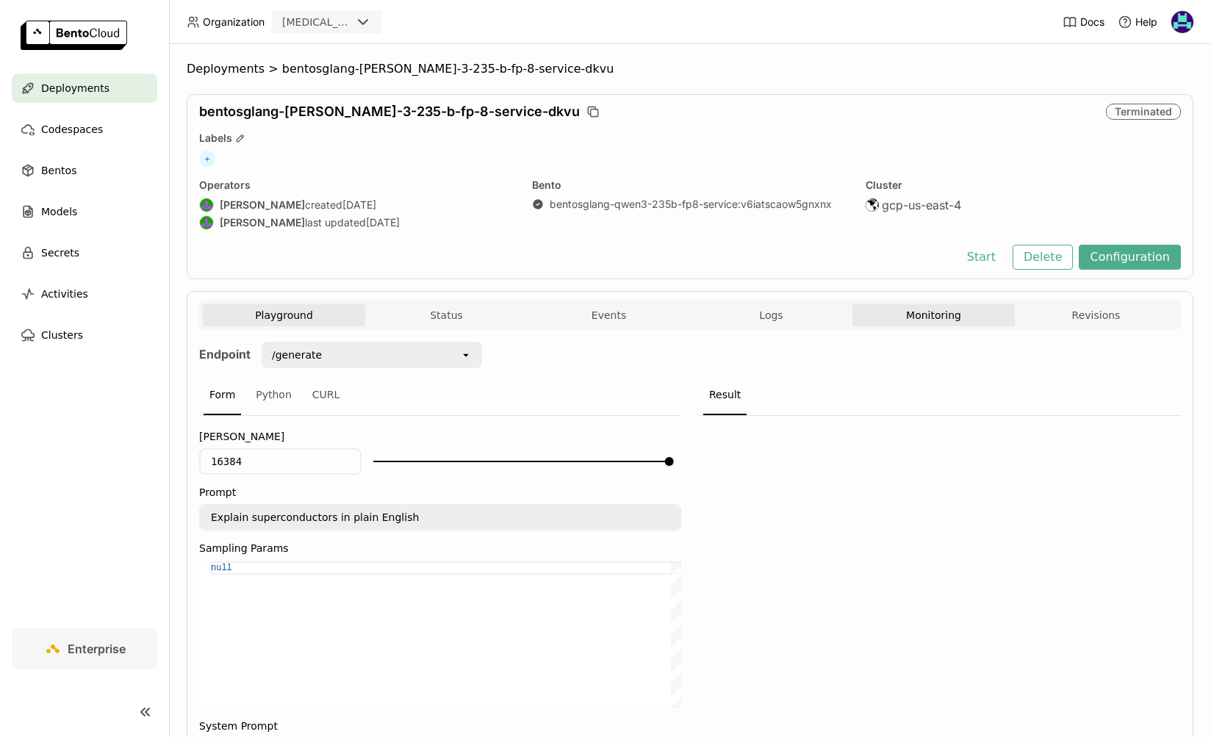
click at [960, 311] on button "Monitoring" at bounding box center [933, 315] width 162 height 22
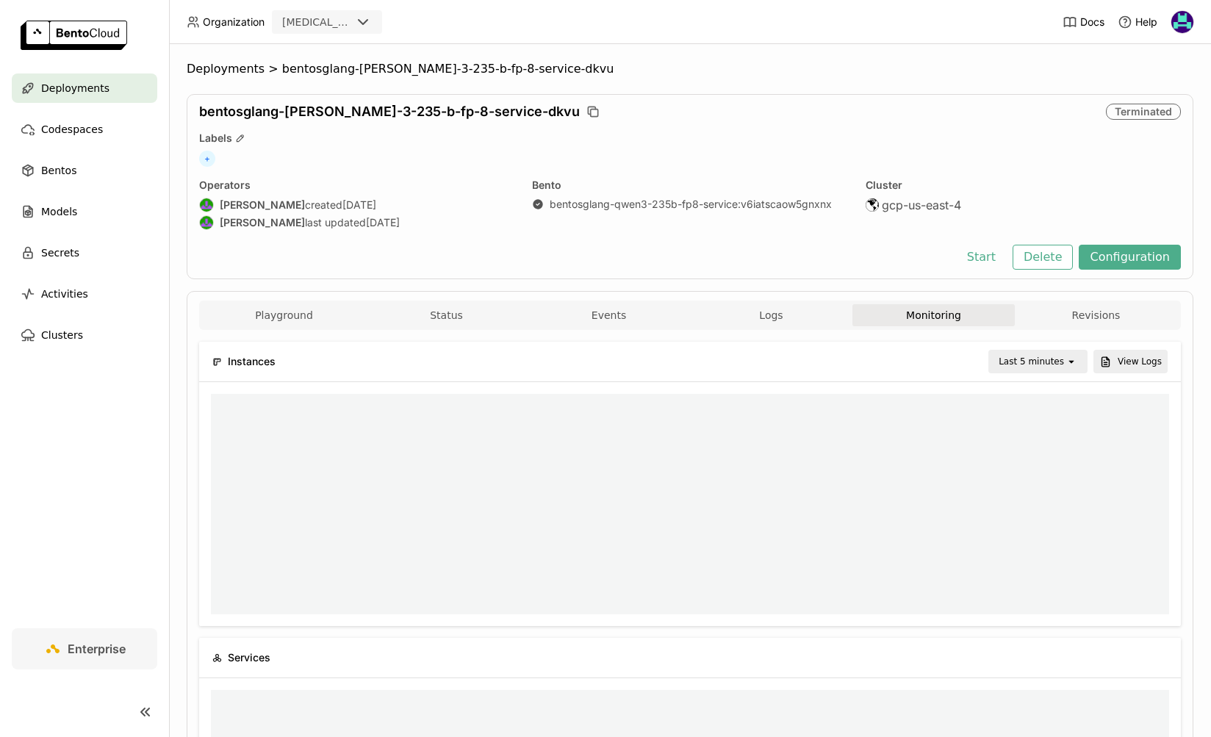
scroll to position [1, 1]
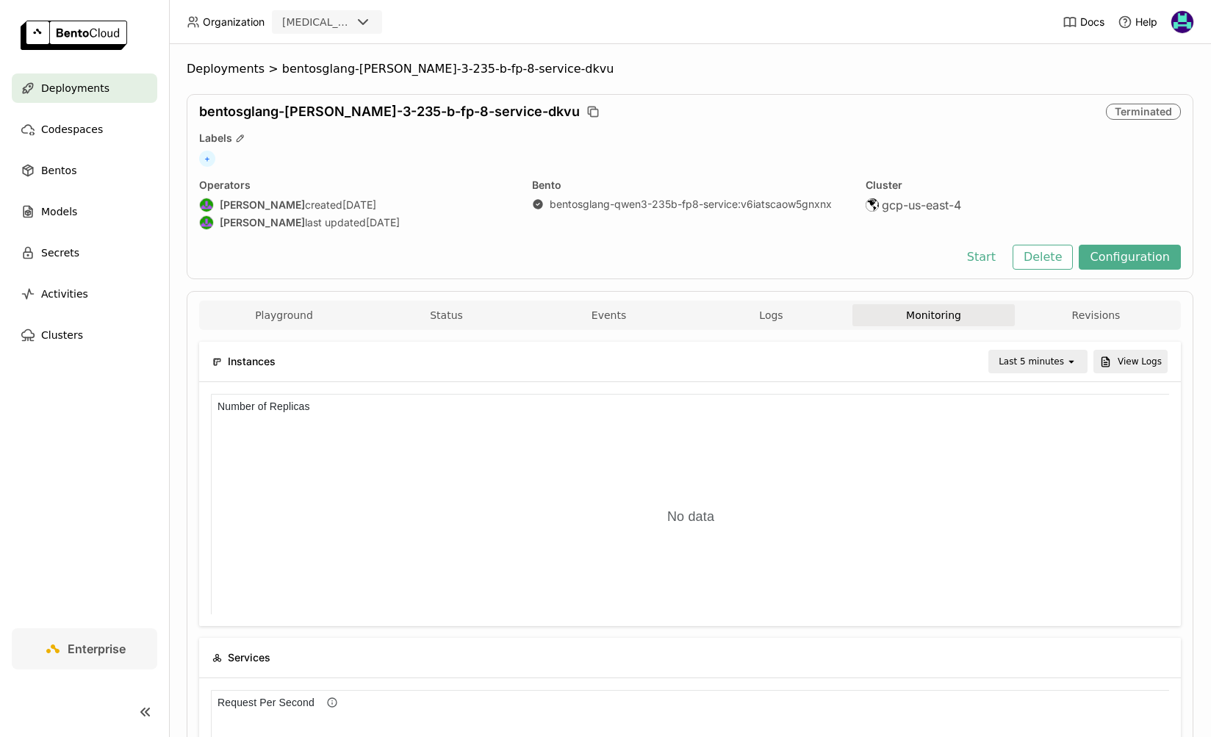
click at [1066, 364] on icon "open" at bounding box center [1072, 362] width 12 height 12
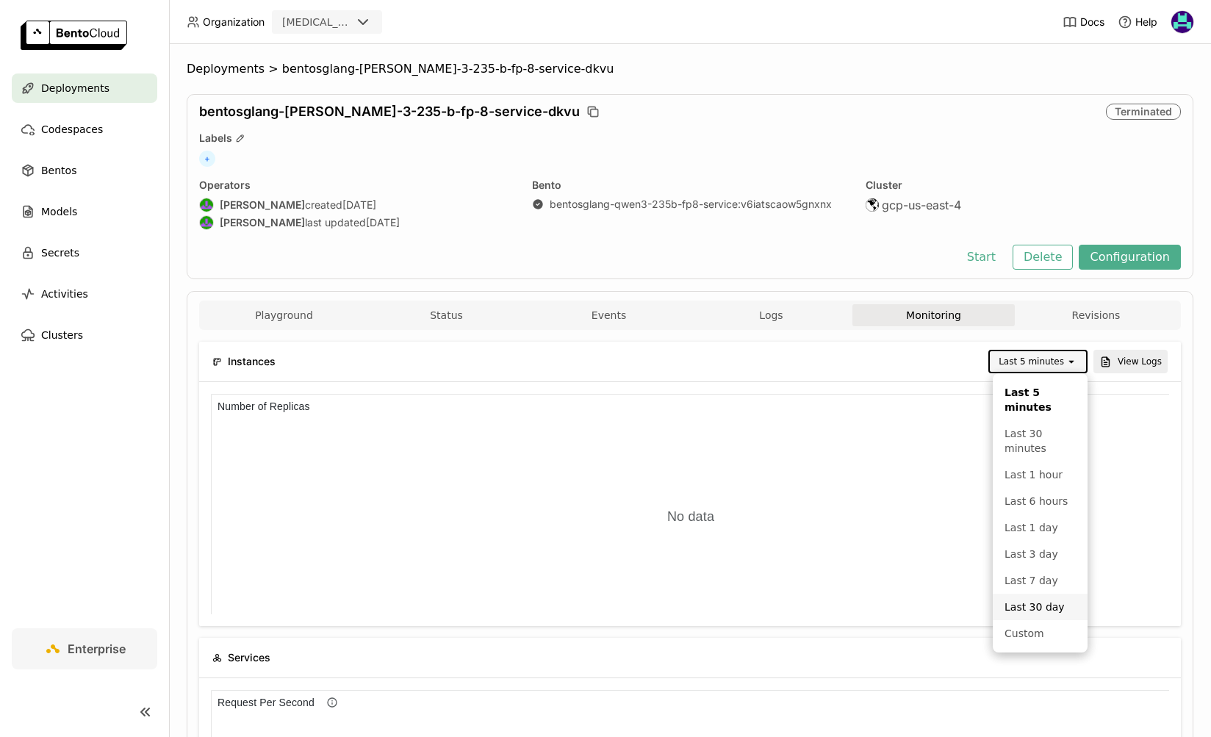
click at [1046, 606] on div "Last 30 day" at bounding box center [1040, 607] width 71 height 15
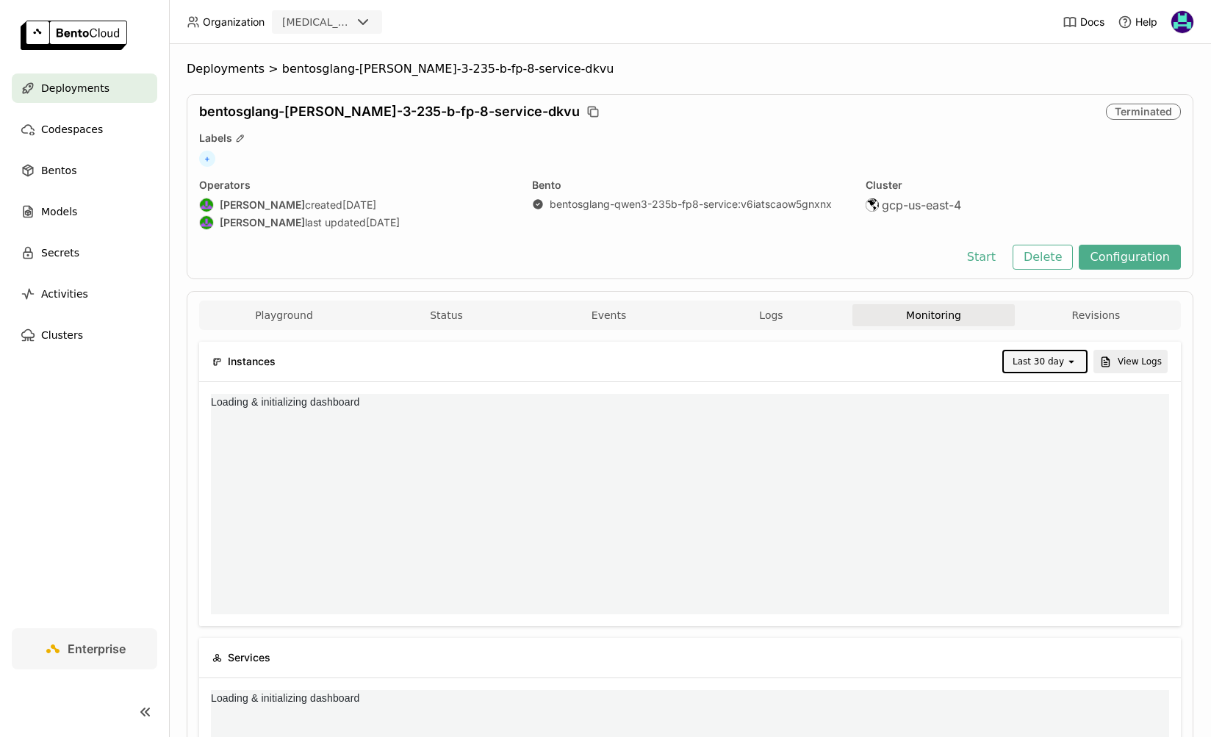
scroll to position [0, 0]
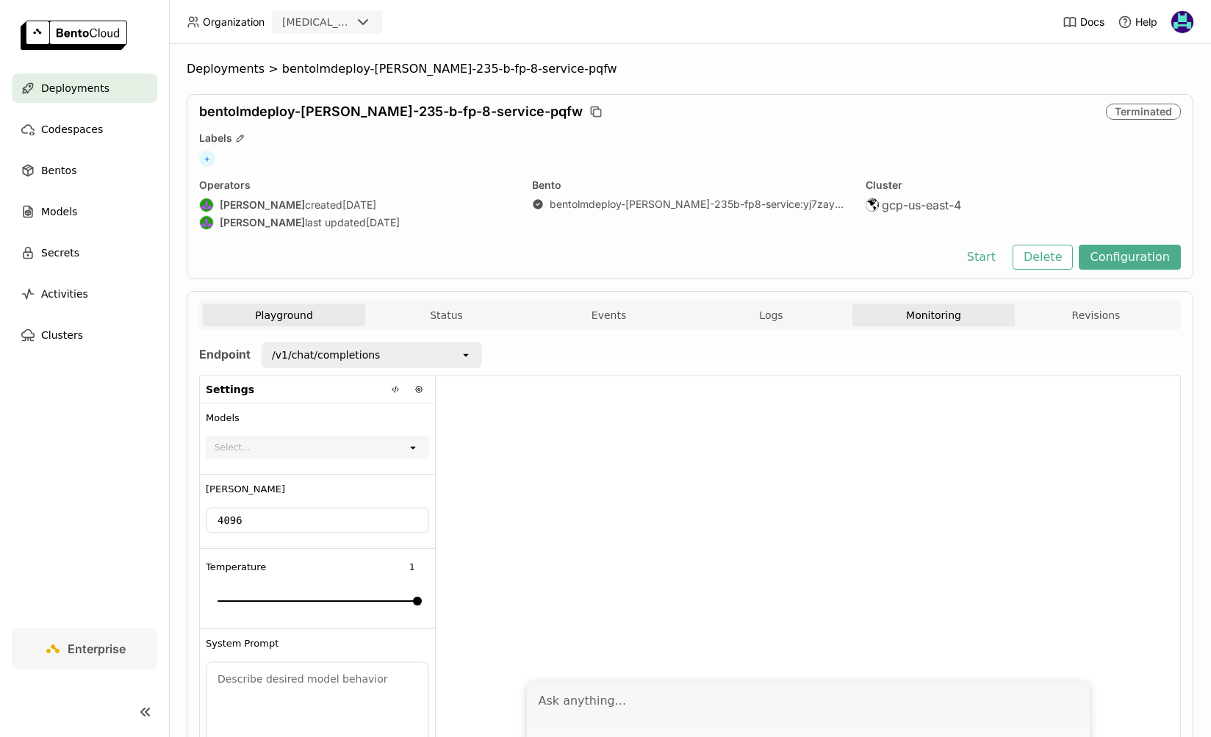
click at [938, 323] on button "Monitoring" at bounding box center [933, 315] width 162 height 22
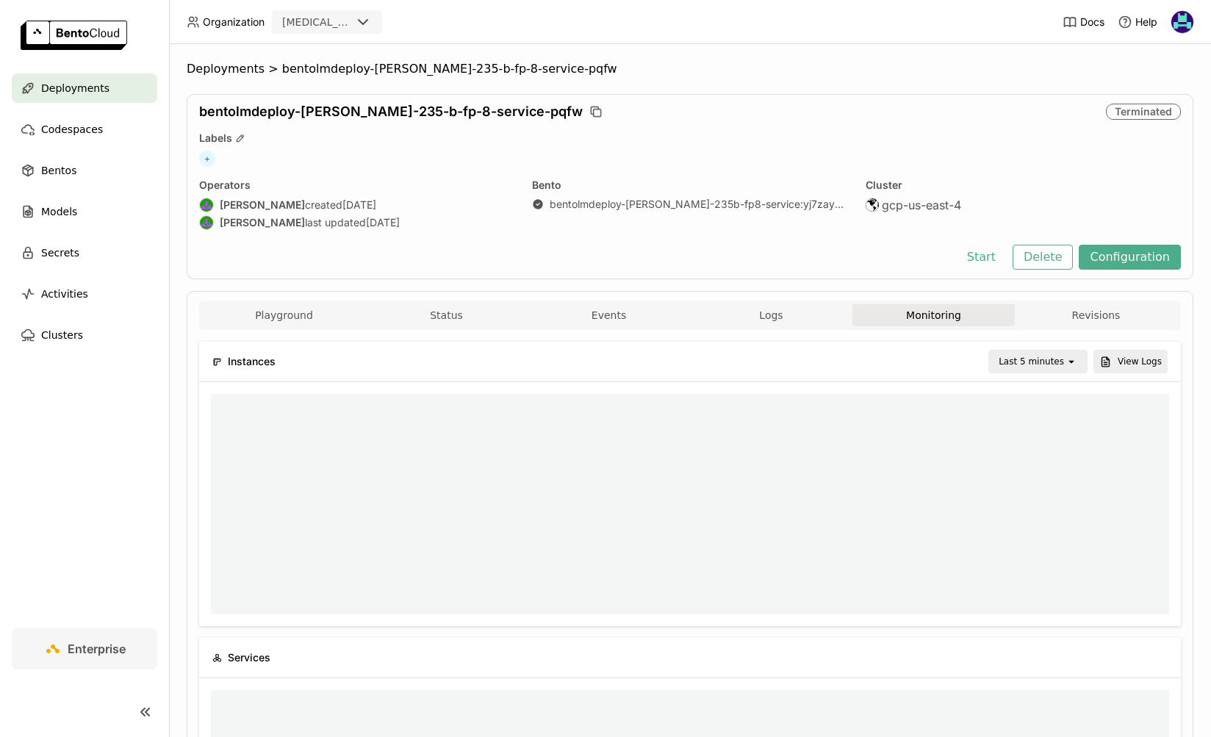
scroll to position [1, 1]
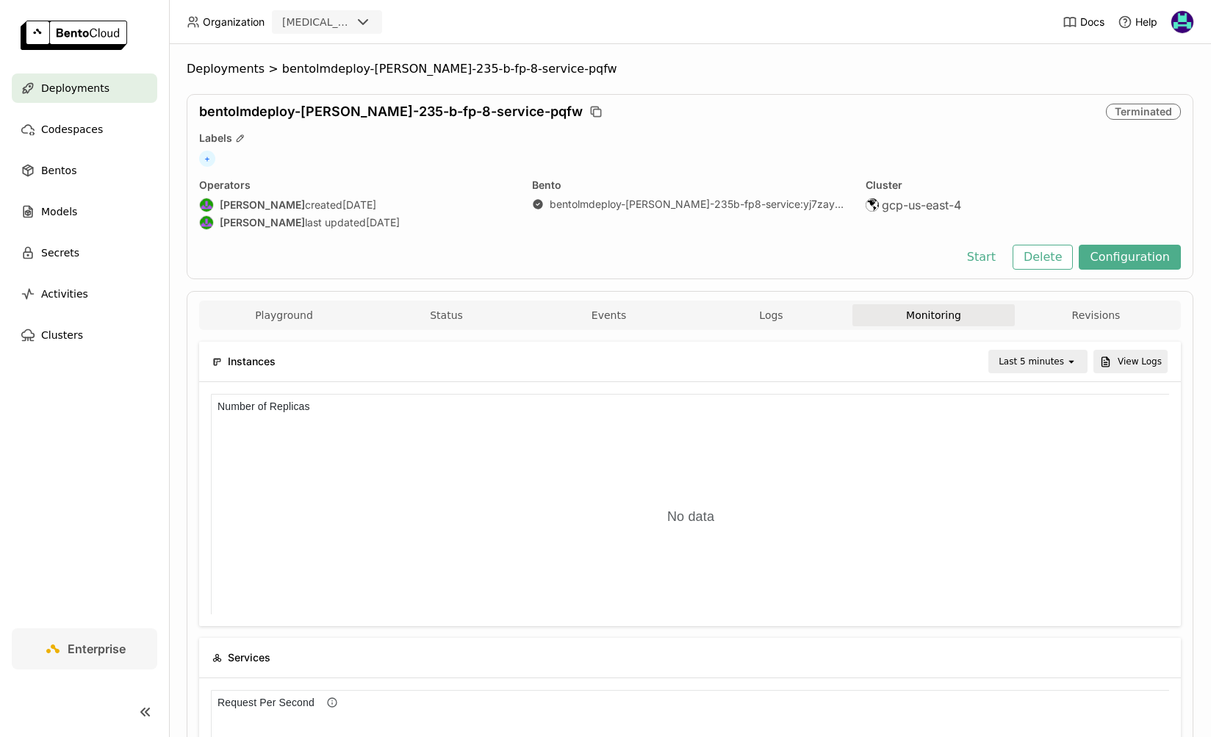
click at [1033, 360] on div "Last 5 minutes" at bounding box center [1031, 361] width 65 height 15
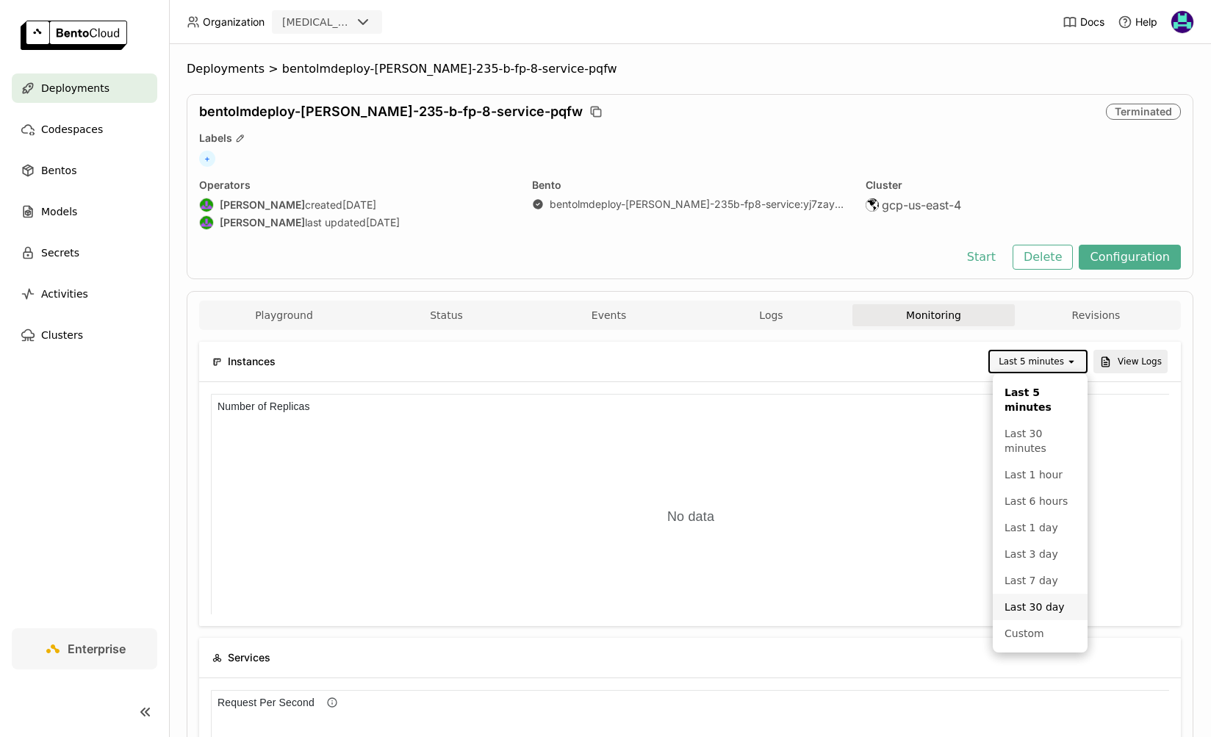
click at [1030, 615] on li "Last 30 day" at bounding box center [1040, 607] width 95 height 26
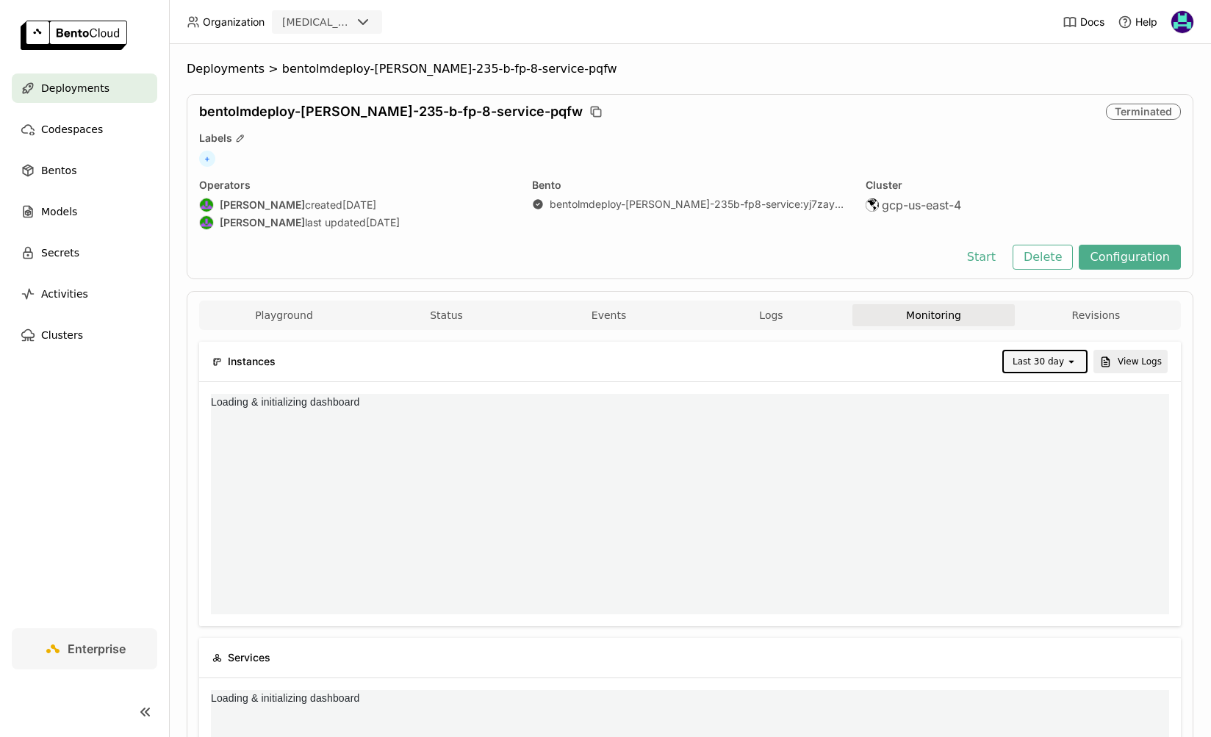
scroll to position [0, 0]
